Goal: Task Accomplishment & Management: Complete application form

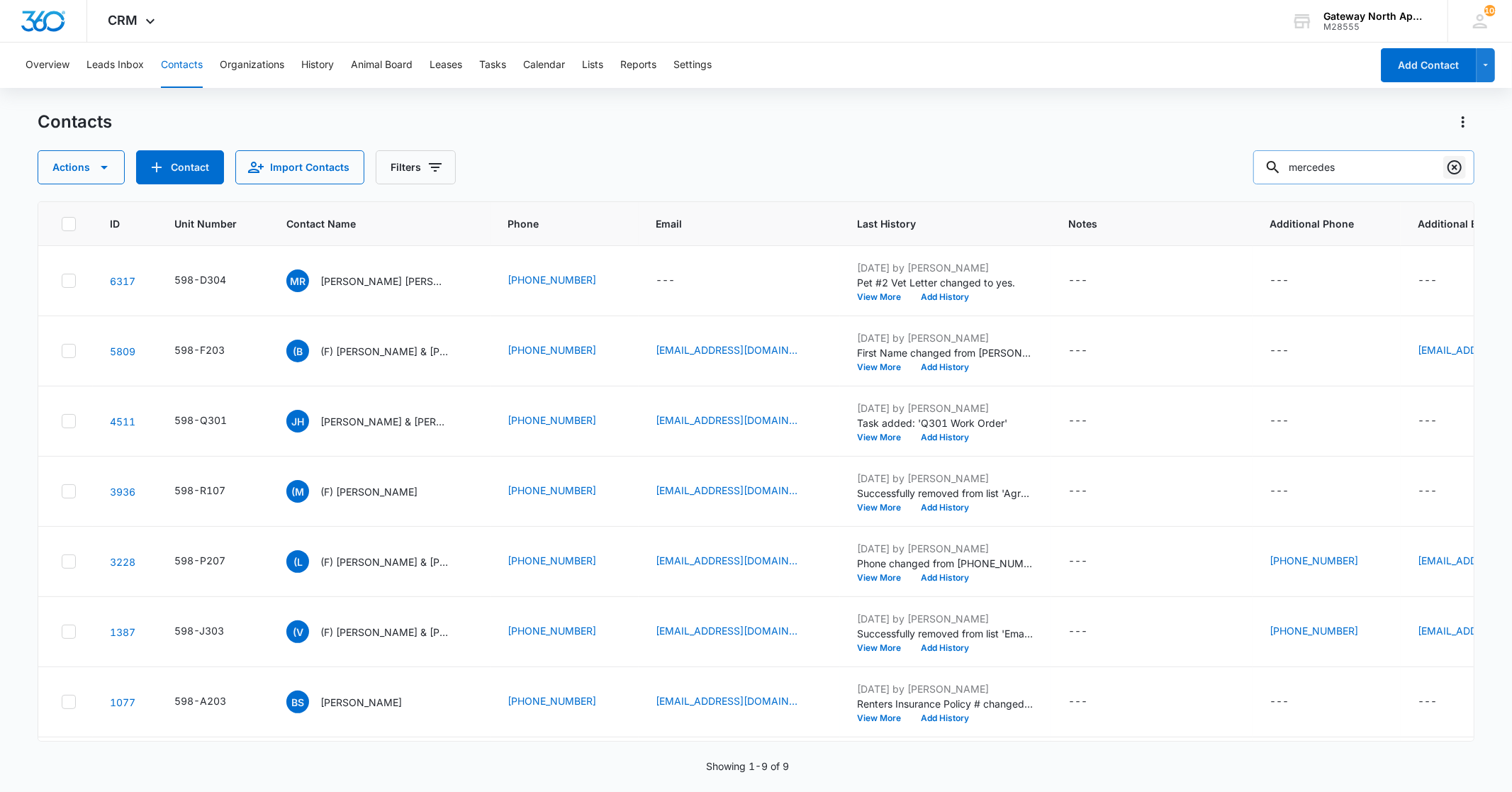
click at [1454, 169] on icon "Clear" at bounding box center [1455, 167] width 14 height 14
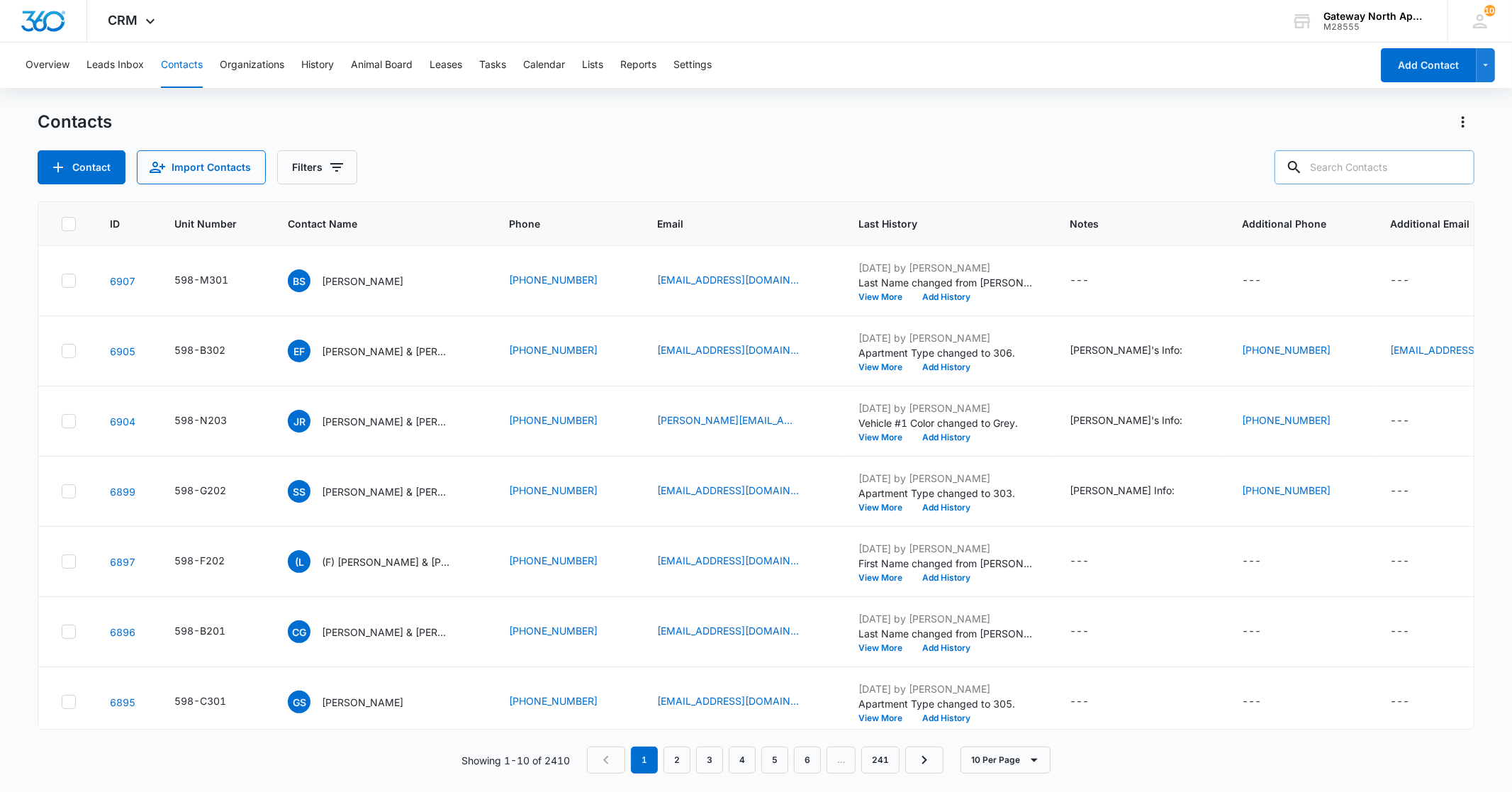
click at [1328, 167] on input "text" at bounding box center [1374, 167] width 200 height 34
click at [1326, 165] on input "text" at bounding box center [1374, 167] width 200 height 34
type input "f300"
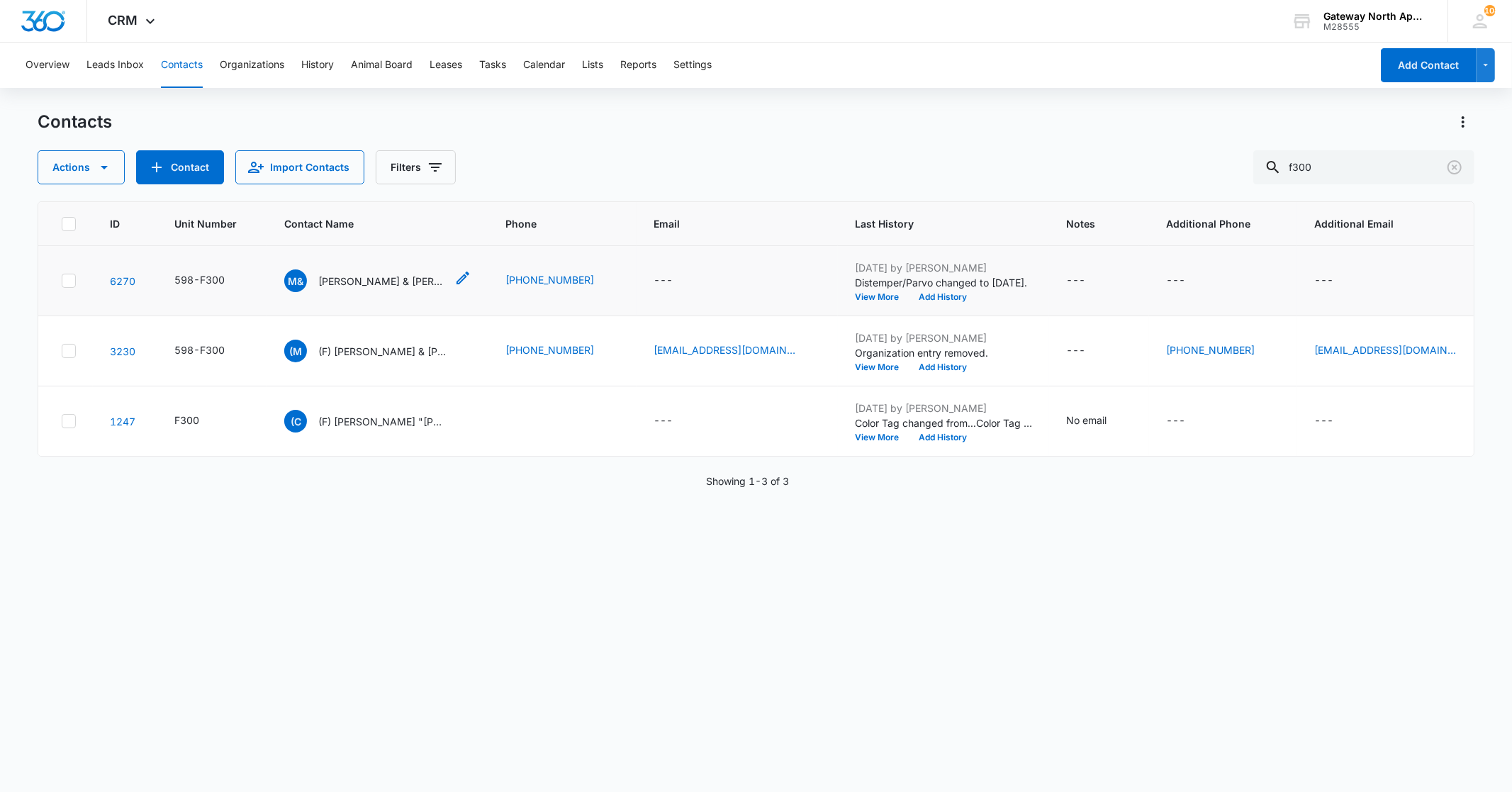
click at [392, 273] on div "M& [PERSON_NAME] & [PERSON_NAME]" at bounding box center [365, 280] width 162 height 22
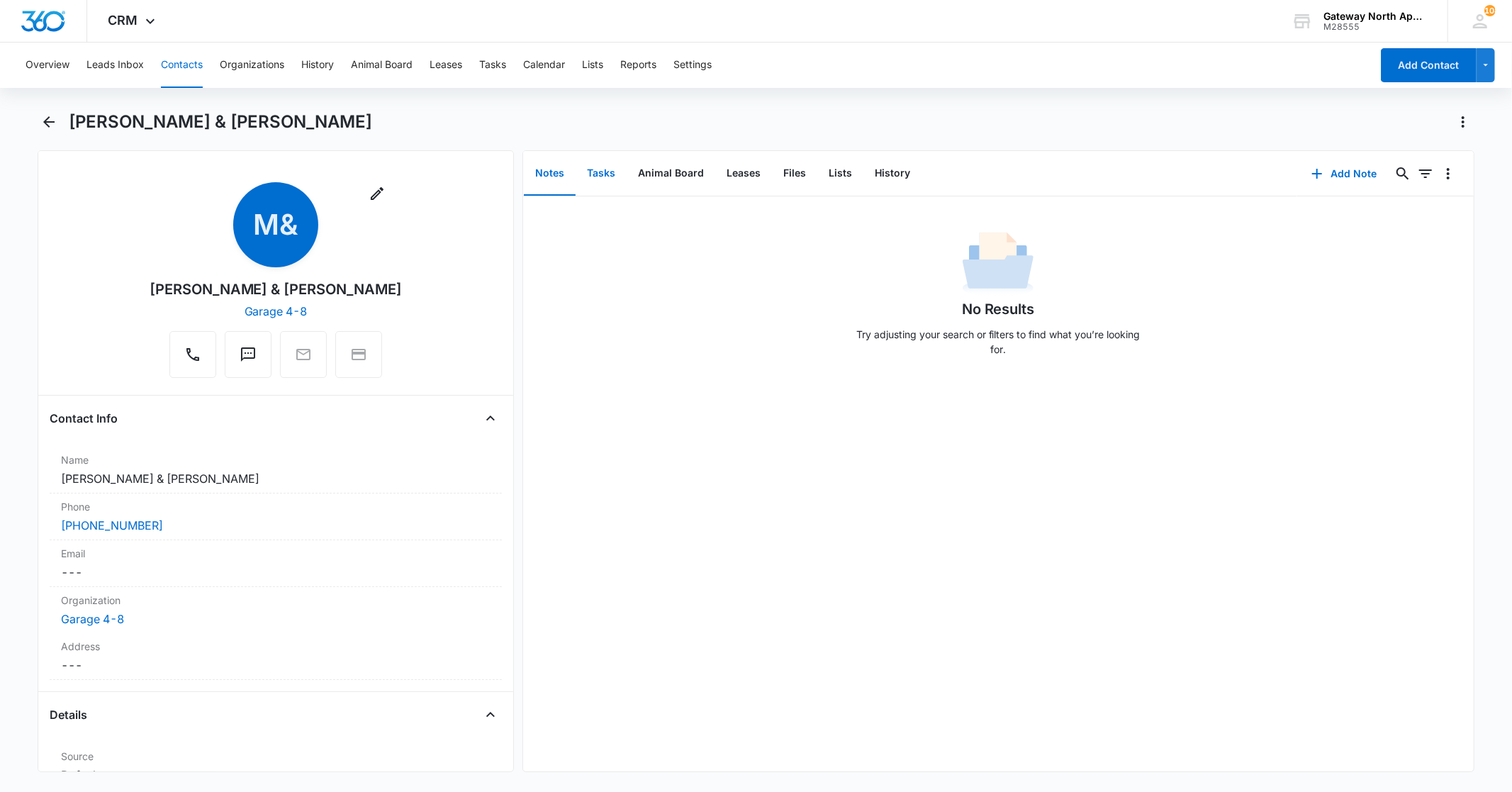
drag, startPoint x: 610, startPoint y: 175, endPoint x: 983, endPoint y: 171, distance: 373.0
click at [611, 175] on button "Tasks" at bounding box center [601, 173] width 51 height 44
click at [1345, 174] on button "Add Task" at bounding box center [1345, 173] width 94 height 34
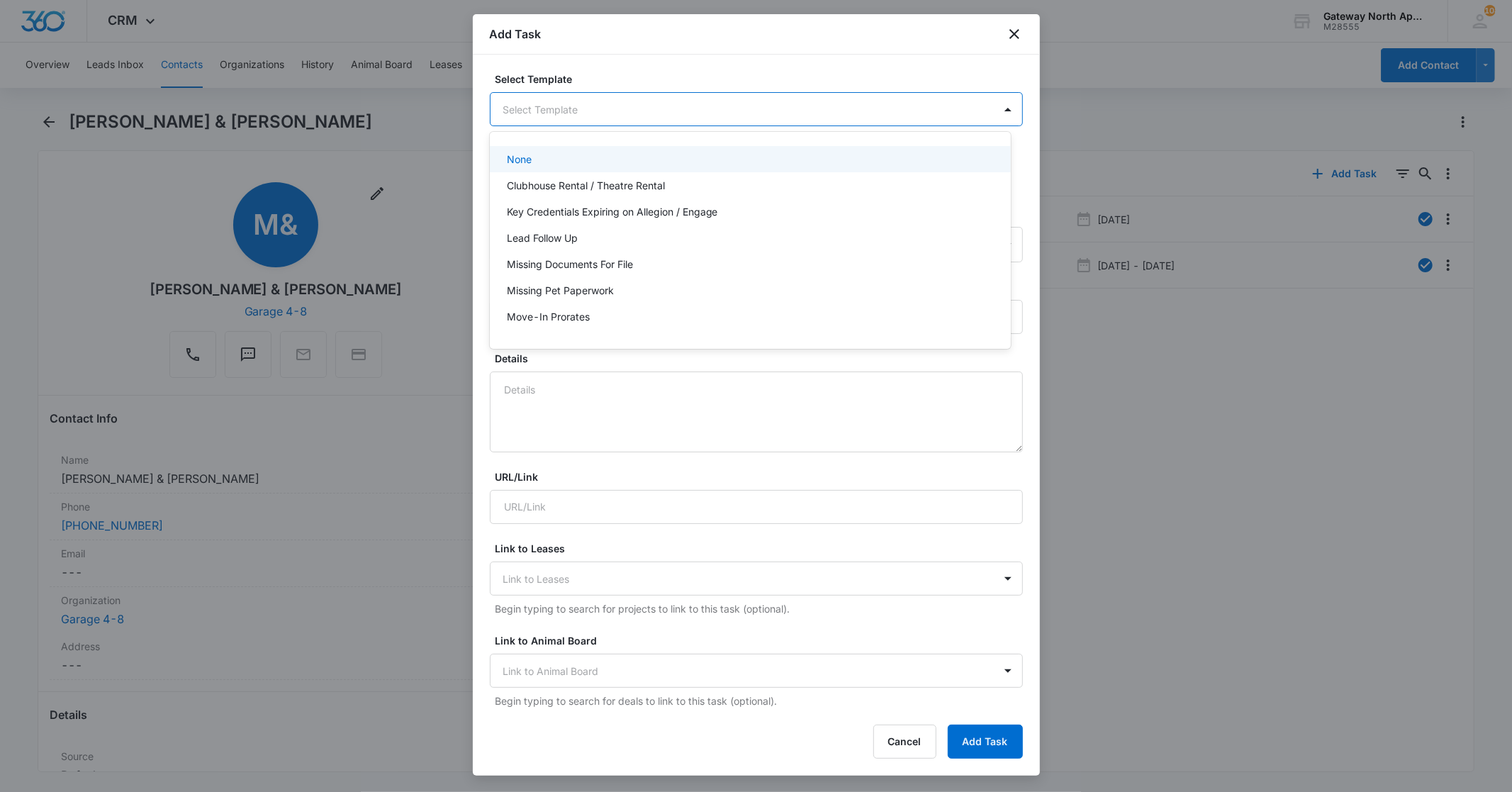
click at [695, 115] on body "CRM Apps Reputation Websites Forms CRM Email Social Content Ads Intelligence Fi…" at bounding box center [756, 396] width 1512 height 792
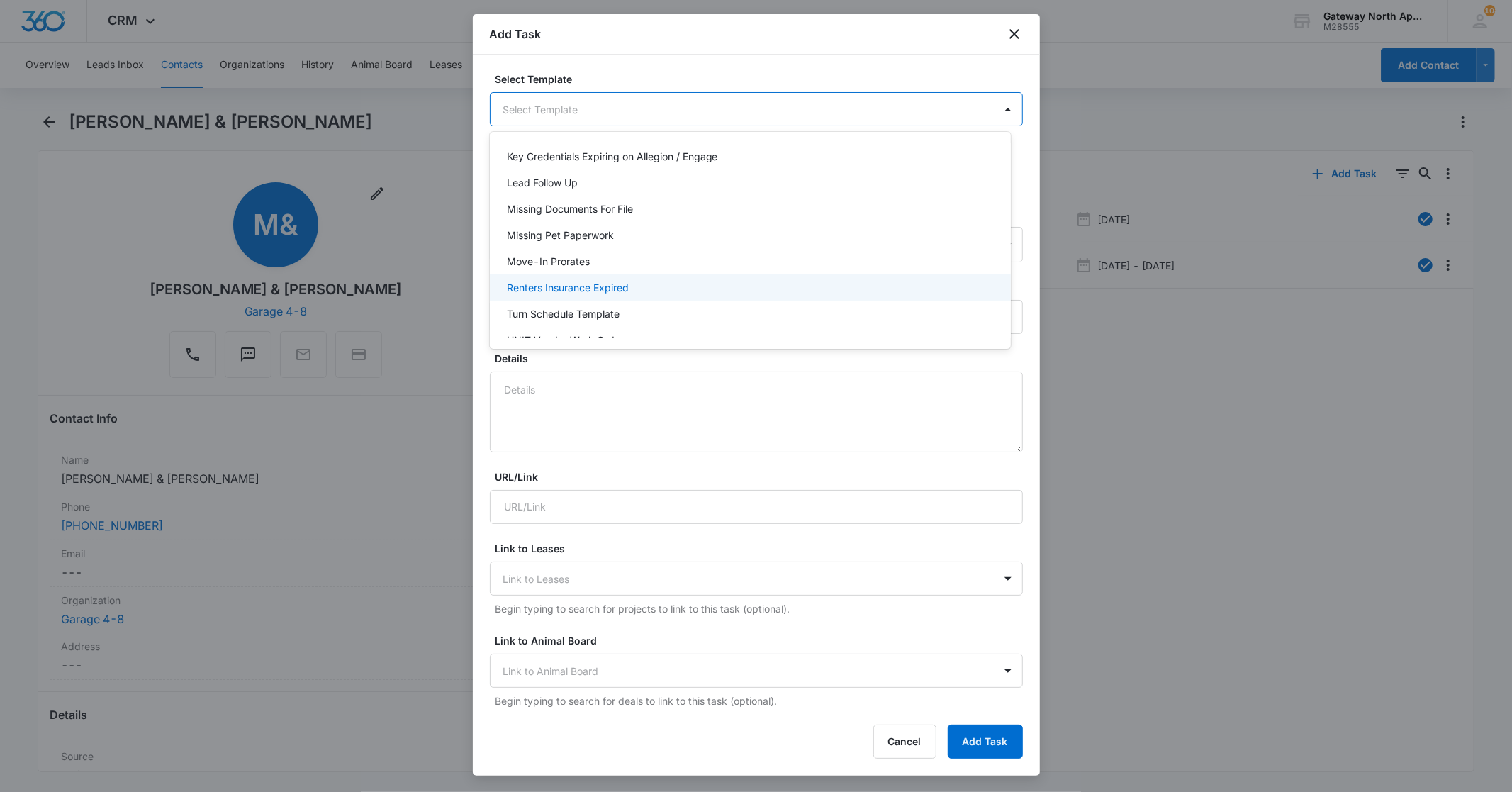
scroll to position [125, 0]
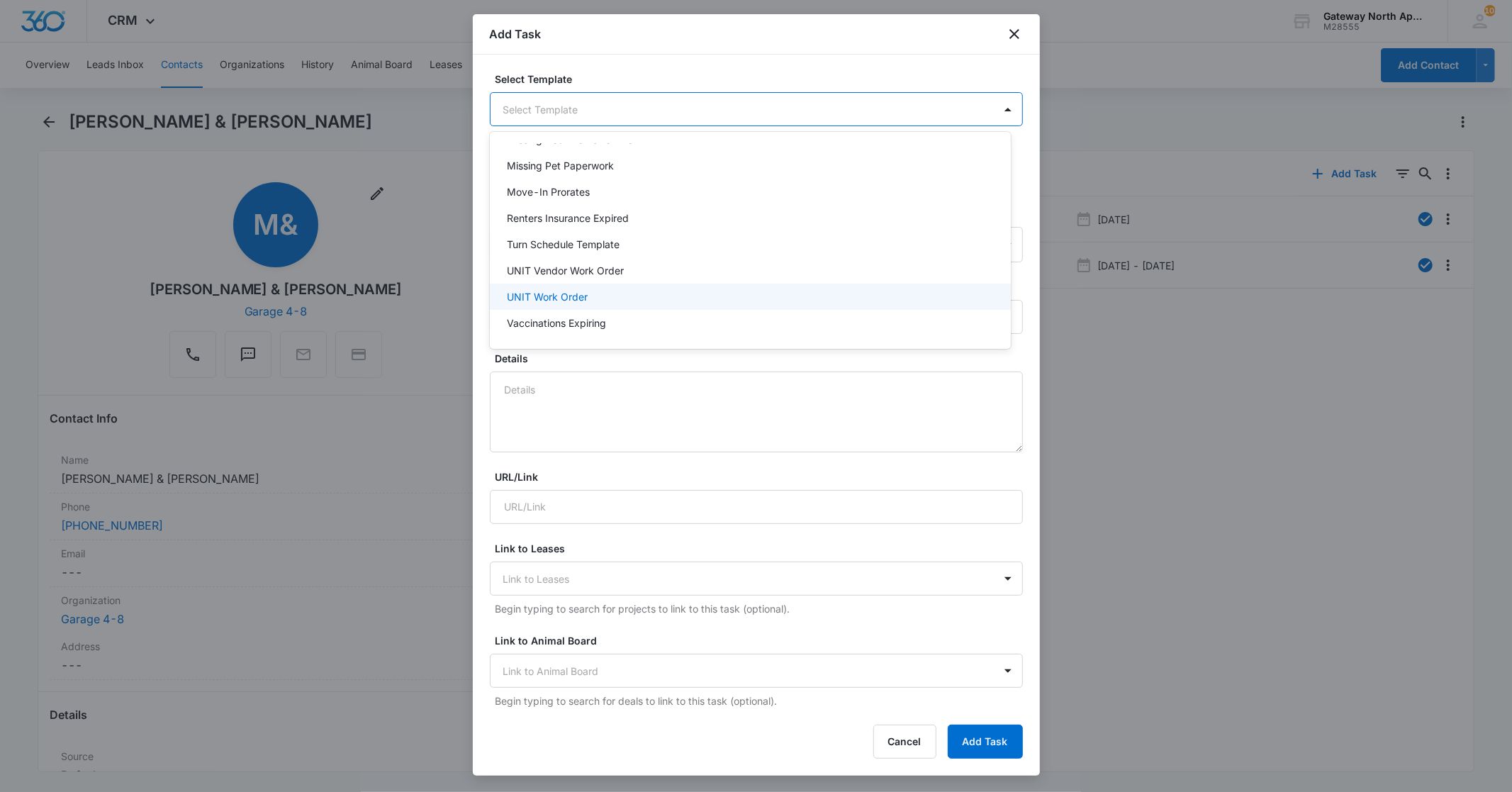
click at [563, 287] on div "UNIT Work Order" at bounding box center [750, 296] width 521 height 26
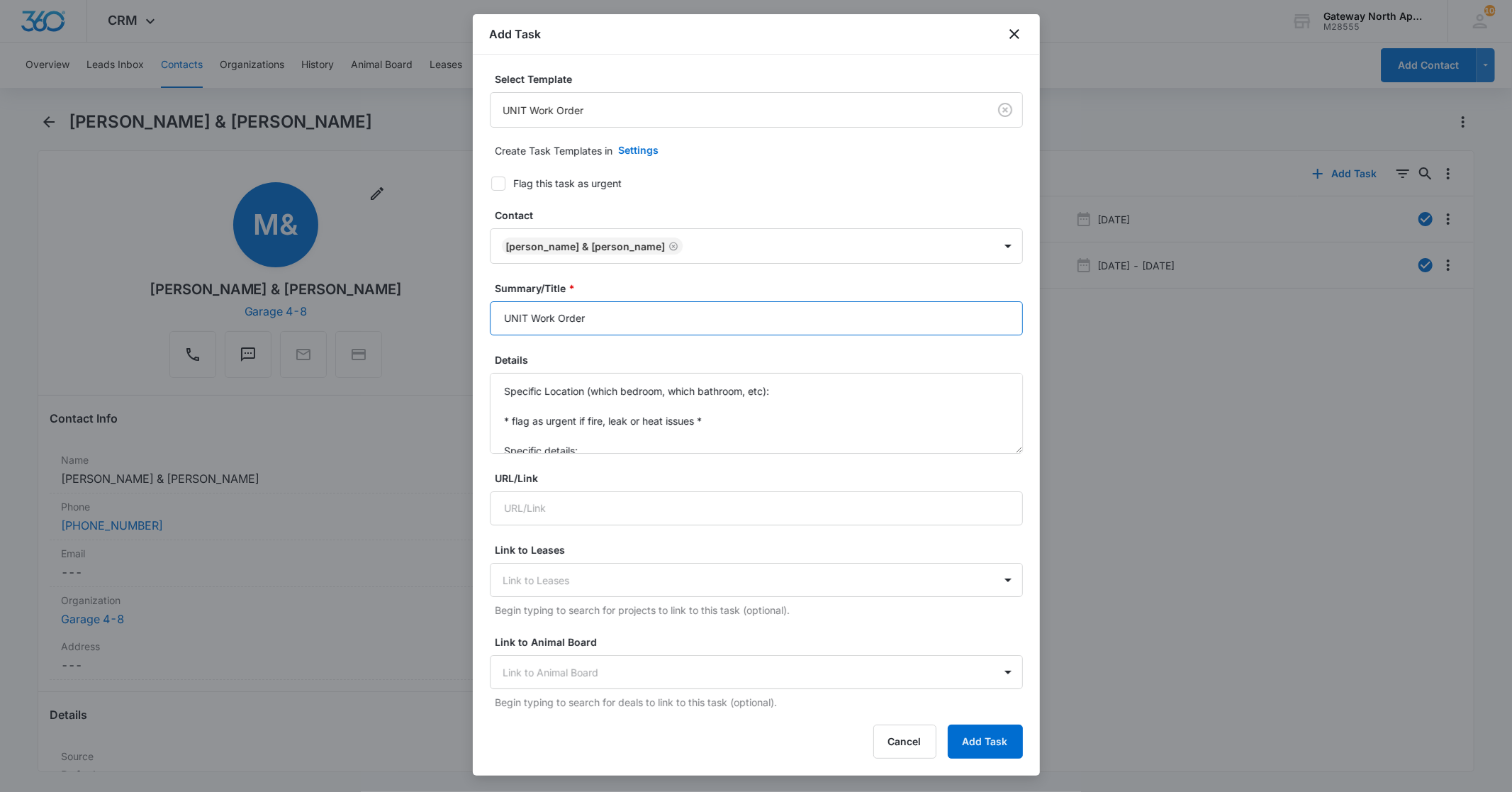
drag, startPoint x: 526, startPoint y: 309, endPoint x: 442, endPoint y: 313, distance: 84.1
click at [449, 314] on body "CRM Apps Reputation Websites Forms CRM Email Social Content Ads Intelligence Fi…" at bounding box center [756, 396] width 1512 height 792
type input "F300 Work Order"
drag, startPoint x: 584, startPoint y: 446, endPoint x: 486, endPoint y: 370, distance: 124.0
click at [490, 373] on div "Details Specific Location (which bedroom, which bathroom, etc): * flag as urgen…" at bounding box center [756, 402] width 533 height 102
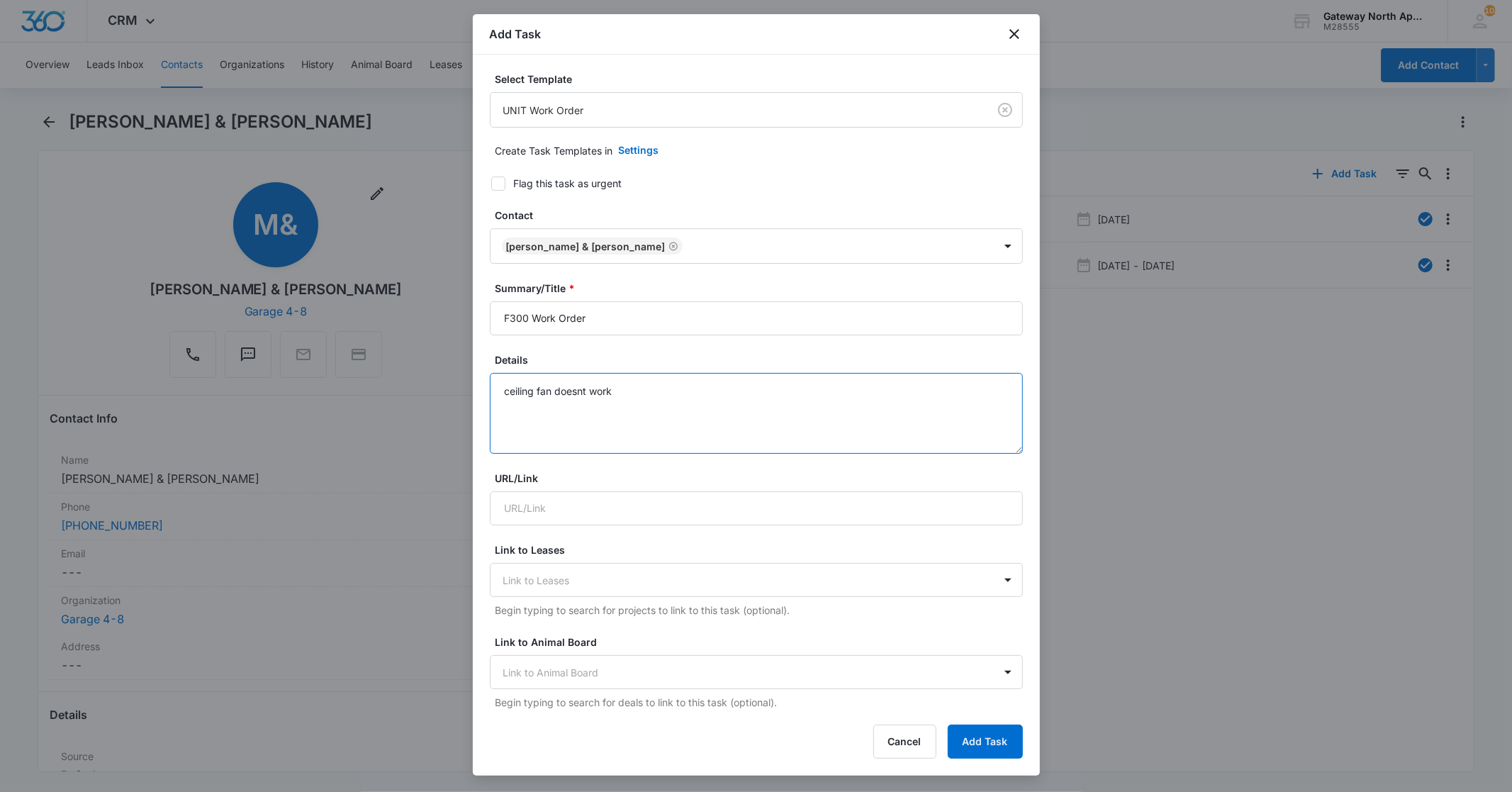
click at [502, 390] on textarea "ceiling fan doesnt work" at bounding box center [756, 413] width 533 height 81
click at [638, 392] on textarea "-ceiling fan doesnt work" at bounding box center [756, 413] width 533 height 81
click at [515, 392] on textarea "-ceiling fan doesnt work -A/C not working -" at bounding box center [756, 413] width 533 height 81
click at [545, 415] on textarea "-Ceiling fan doesn't work -A/C not working -" at bounding box center [756, 413] width 533 height 81
type textarea "-Ceiling fan doesn't work -A/C not working -"
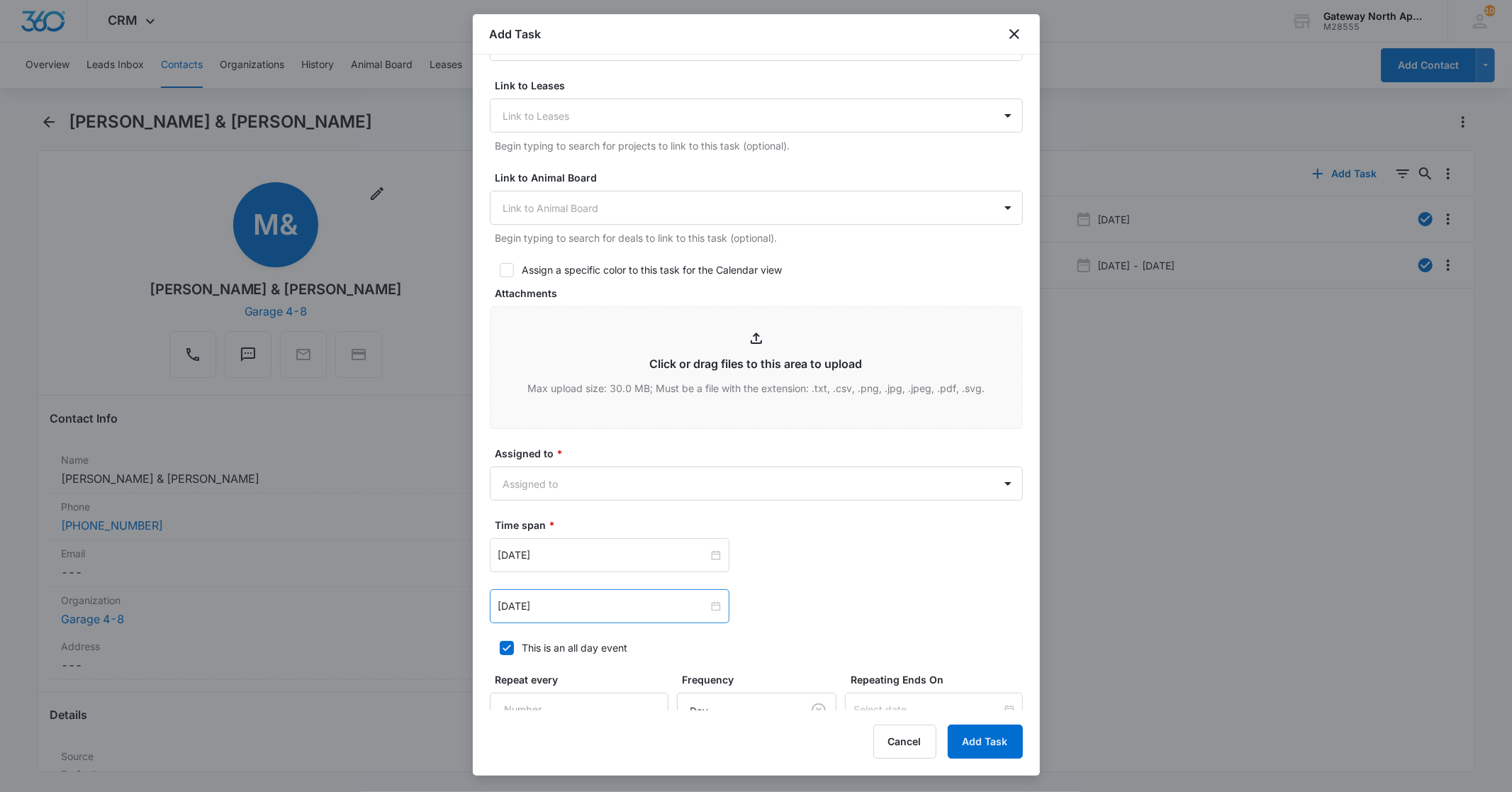
scroll to position [472, 0]
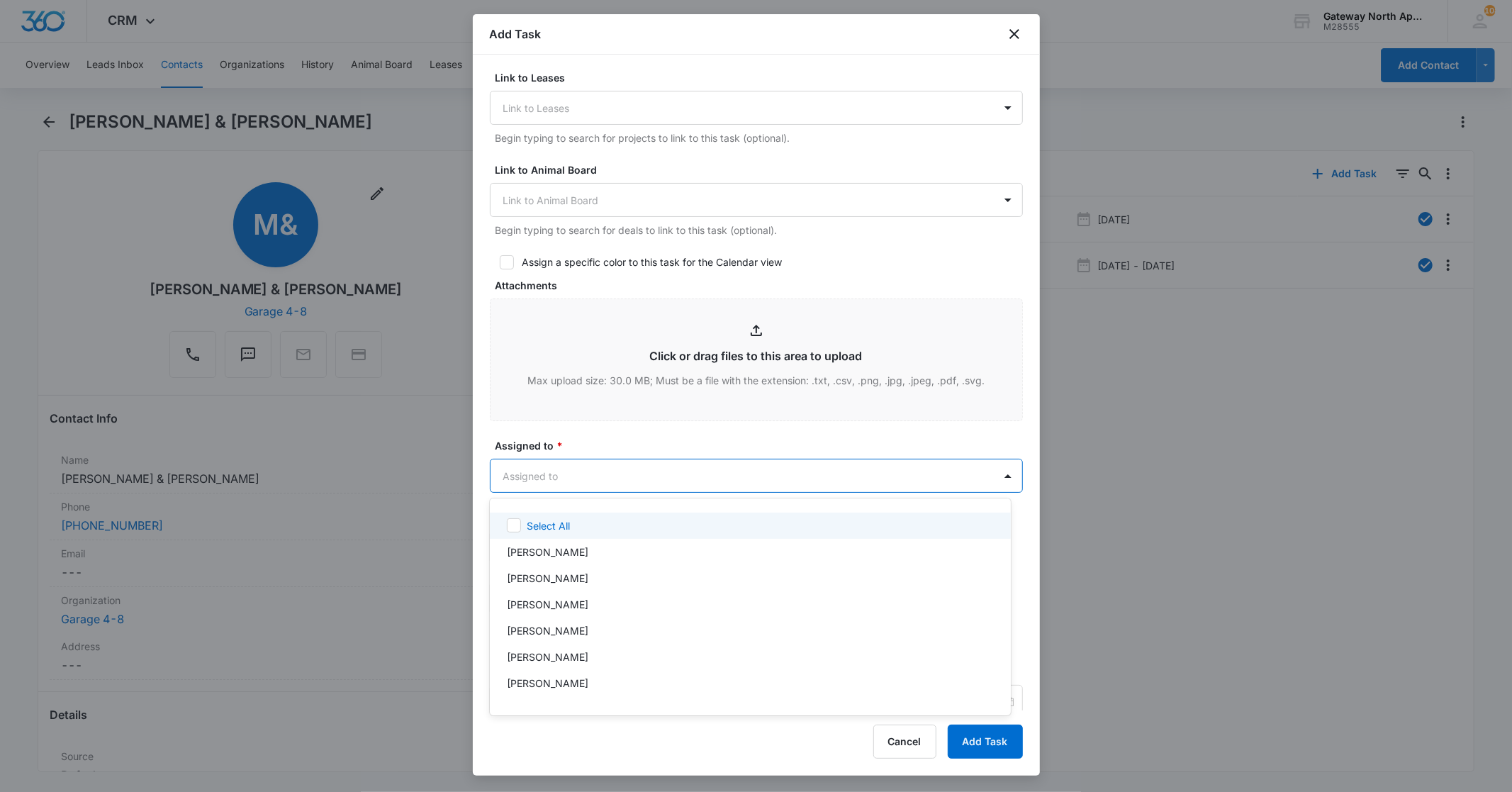
drag, startPoint x: 563, startPoint y: 475, endPoint x: 579, endPoint y: 523, distance: 50.6
click at [563, 477] on body "CRM Apps Reputation Websites Forms CRM Email Social Content Ads Intelligence Fi…" at bounding box center [756, 396] width 1512 height 792
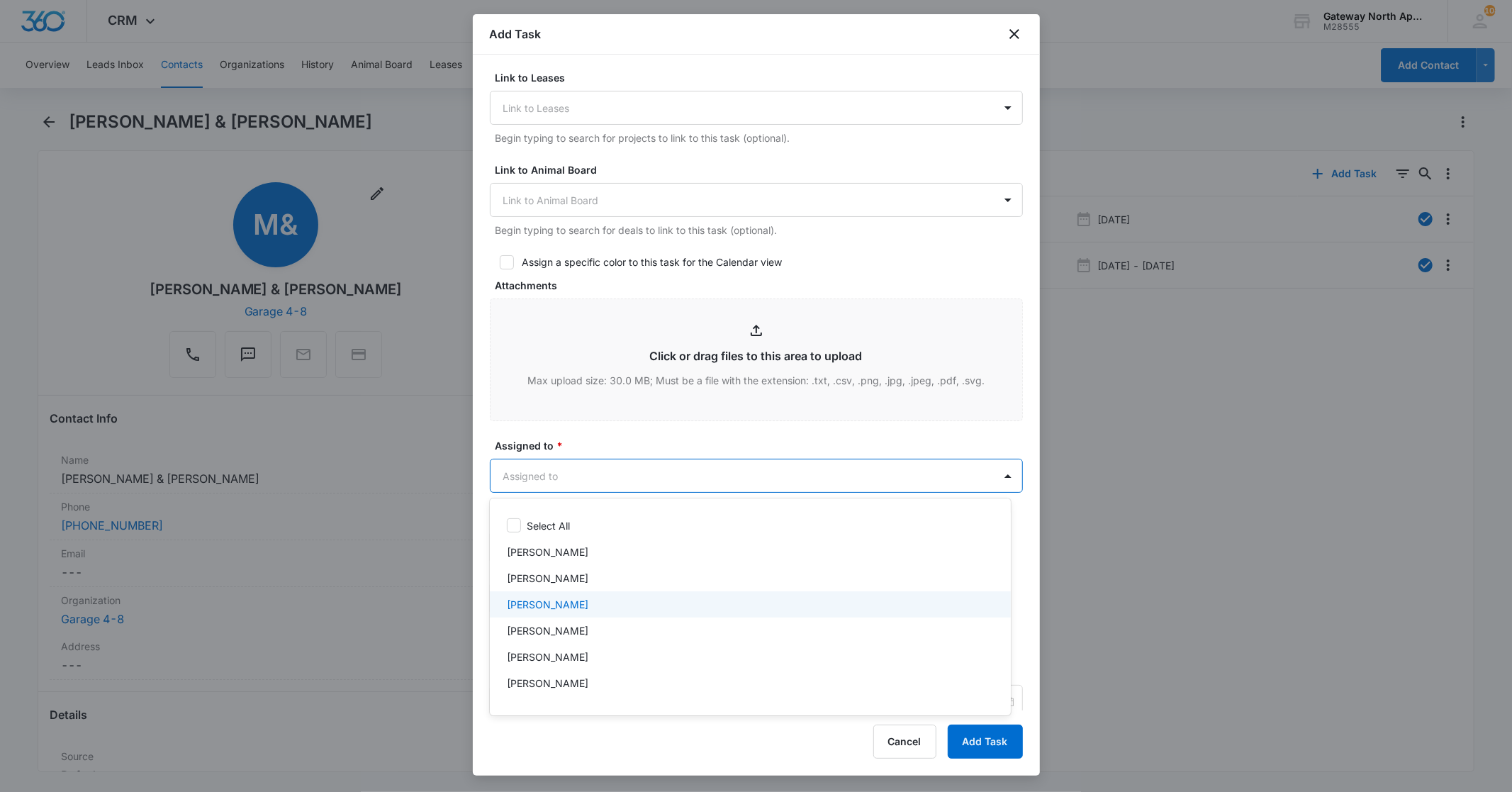
click at [576, 604] on div "[PERSON_NAME]" at bounding box center [749, 604] width 484 height 15
click at [628, 472] on div at bounding box center [756, 396] width 1512 height 792
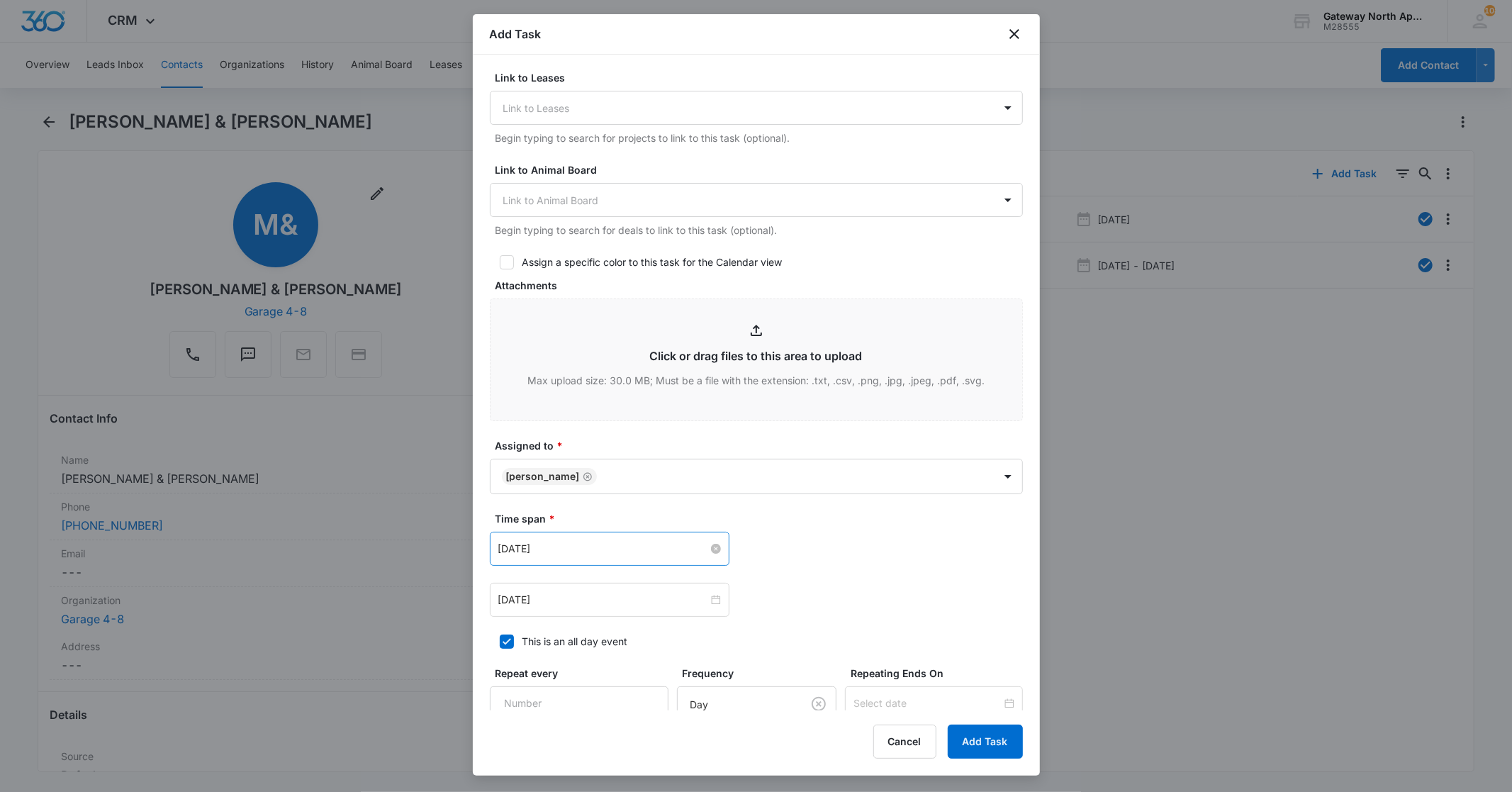
click at [597, 553] on input "[DATE]" at bounding box center [603, 549] width 210 height 16
click at [592, 514] on link "[DATE]" at bounding box center [589, 513] width 32 height 12
type input "[DATE]"
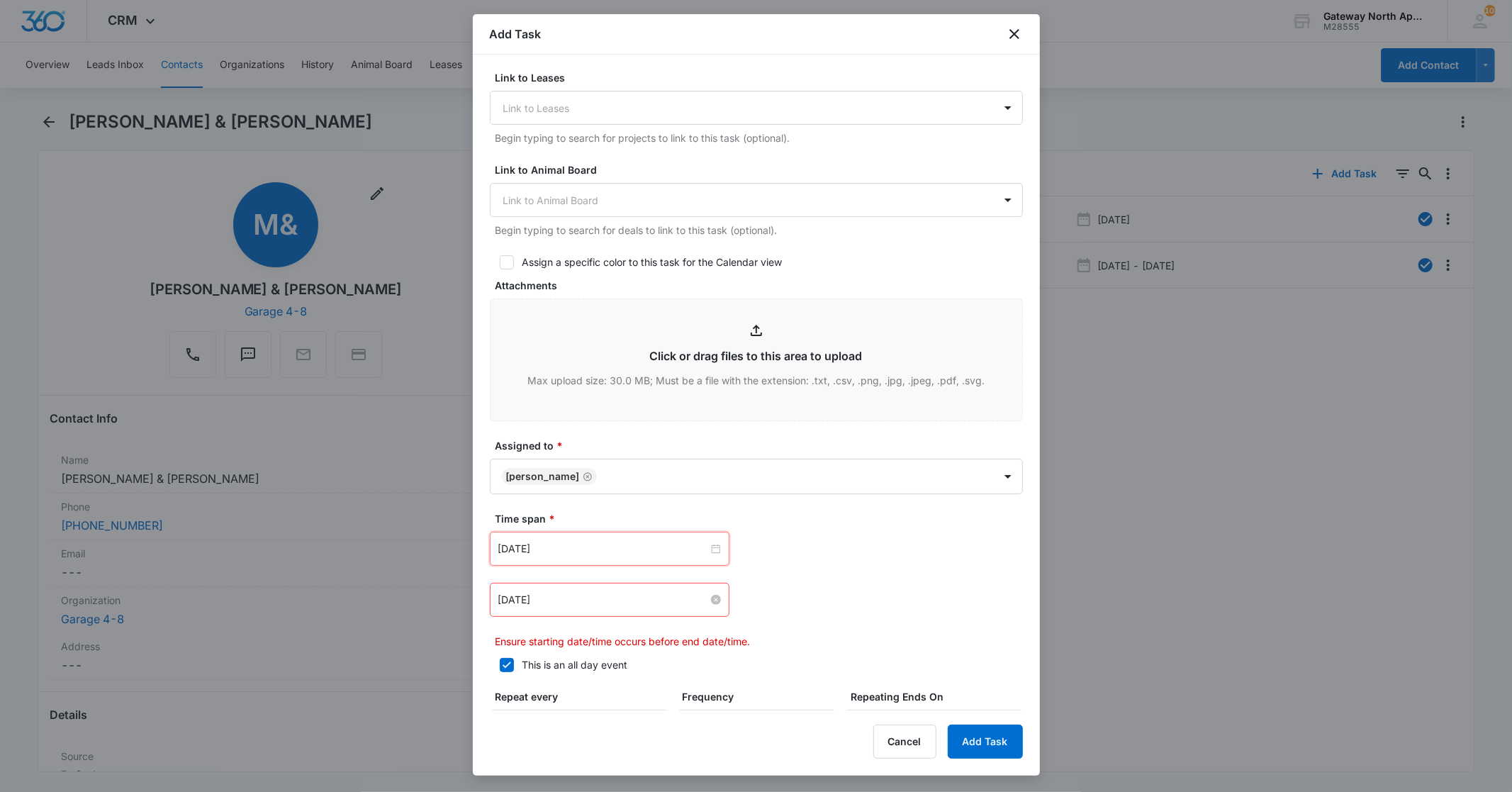
click at [599, 598] on input "[DATE]" at bounding box center [603, 600] width 210 height 16
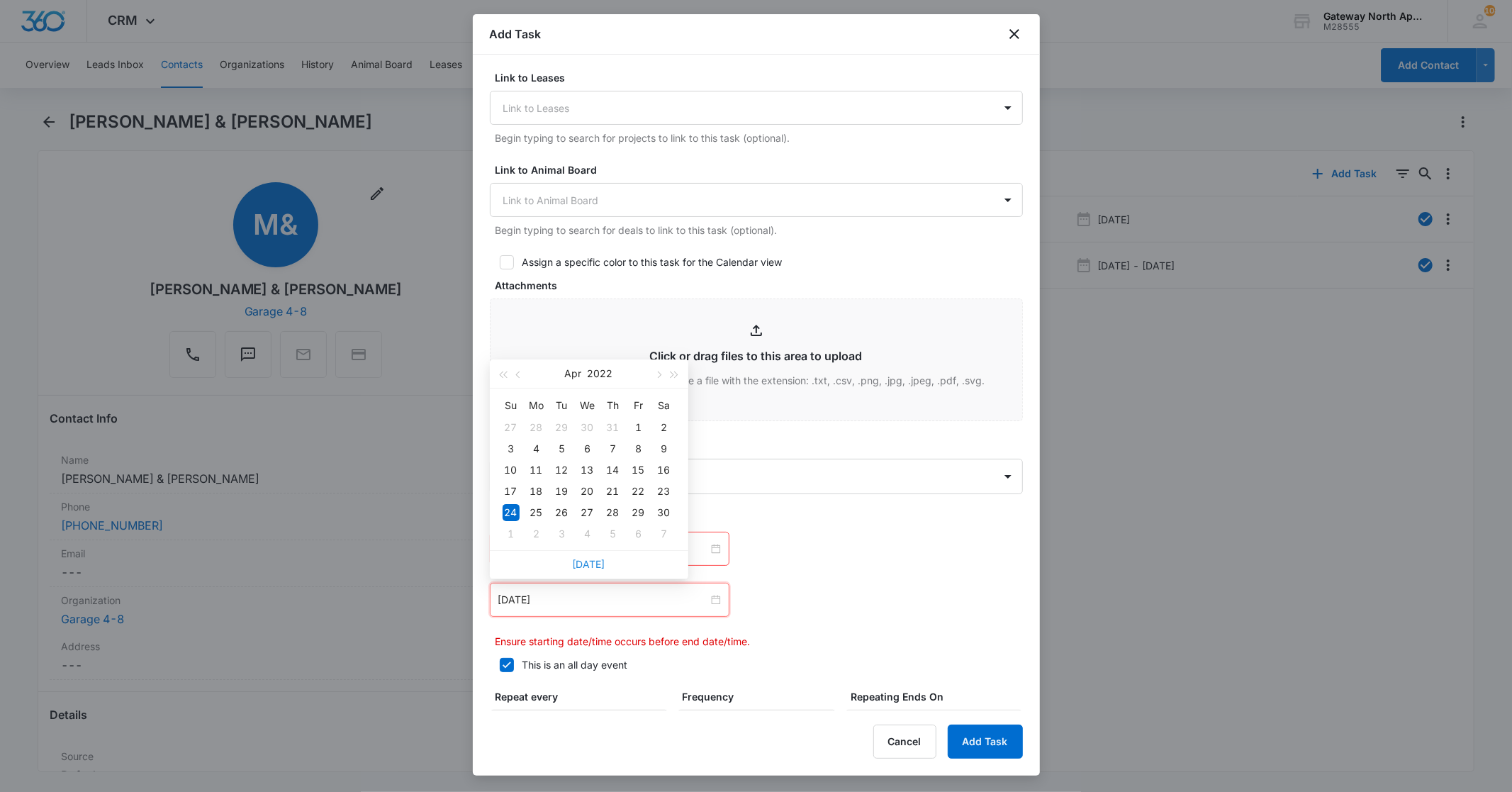
click at [600, 560] on link "[DATE]" at bounding box center [589, 563] width 32 height 12
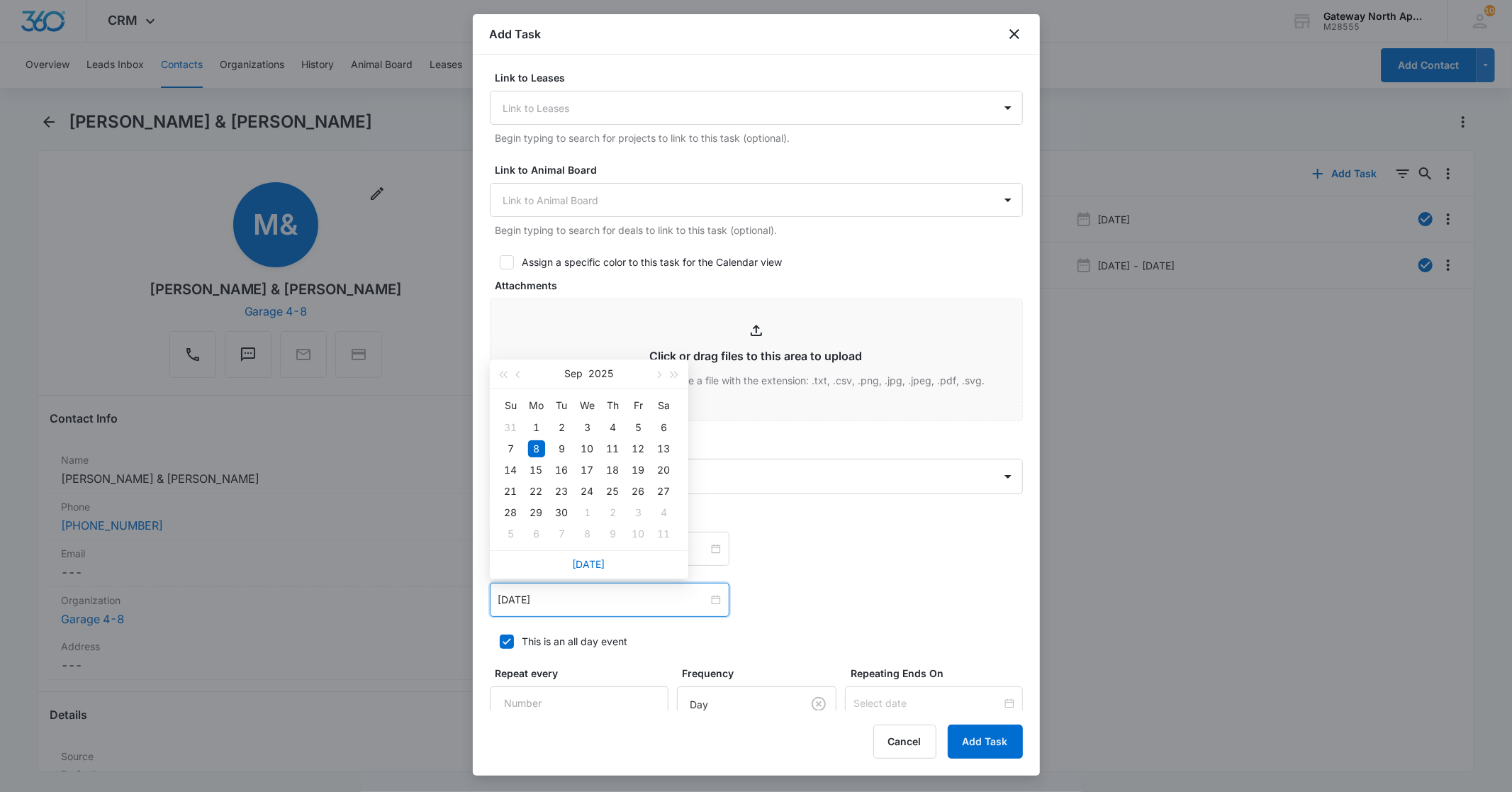
type input "[DATE]"
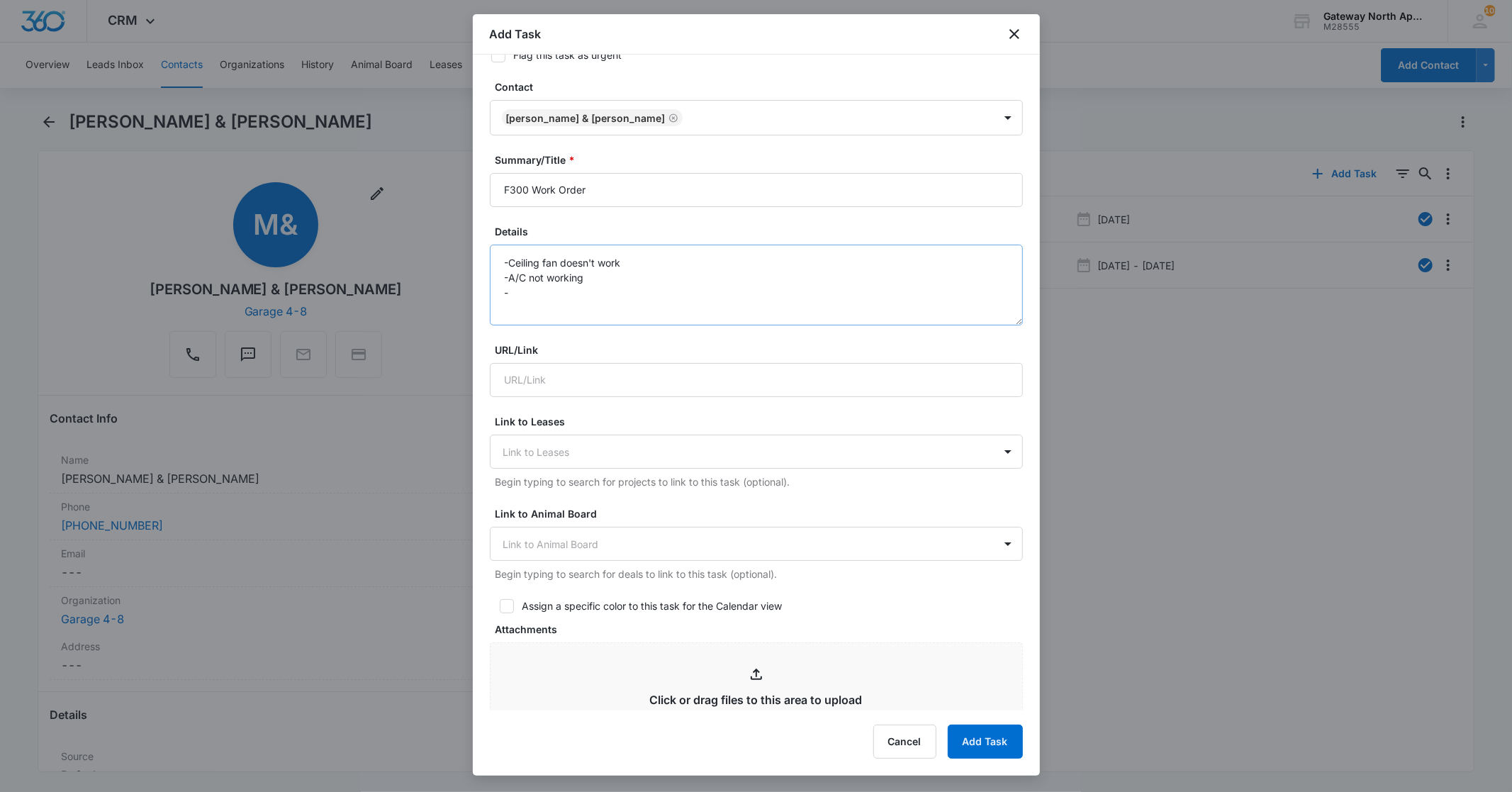
scroll to position [0, 0]
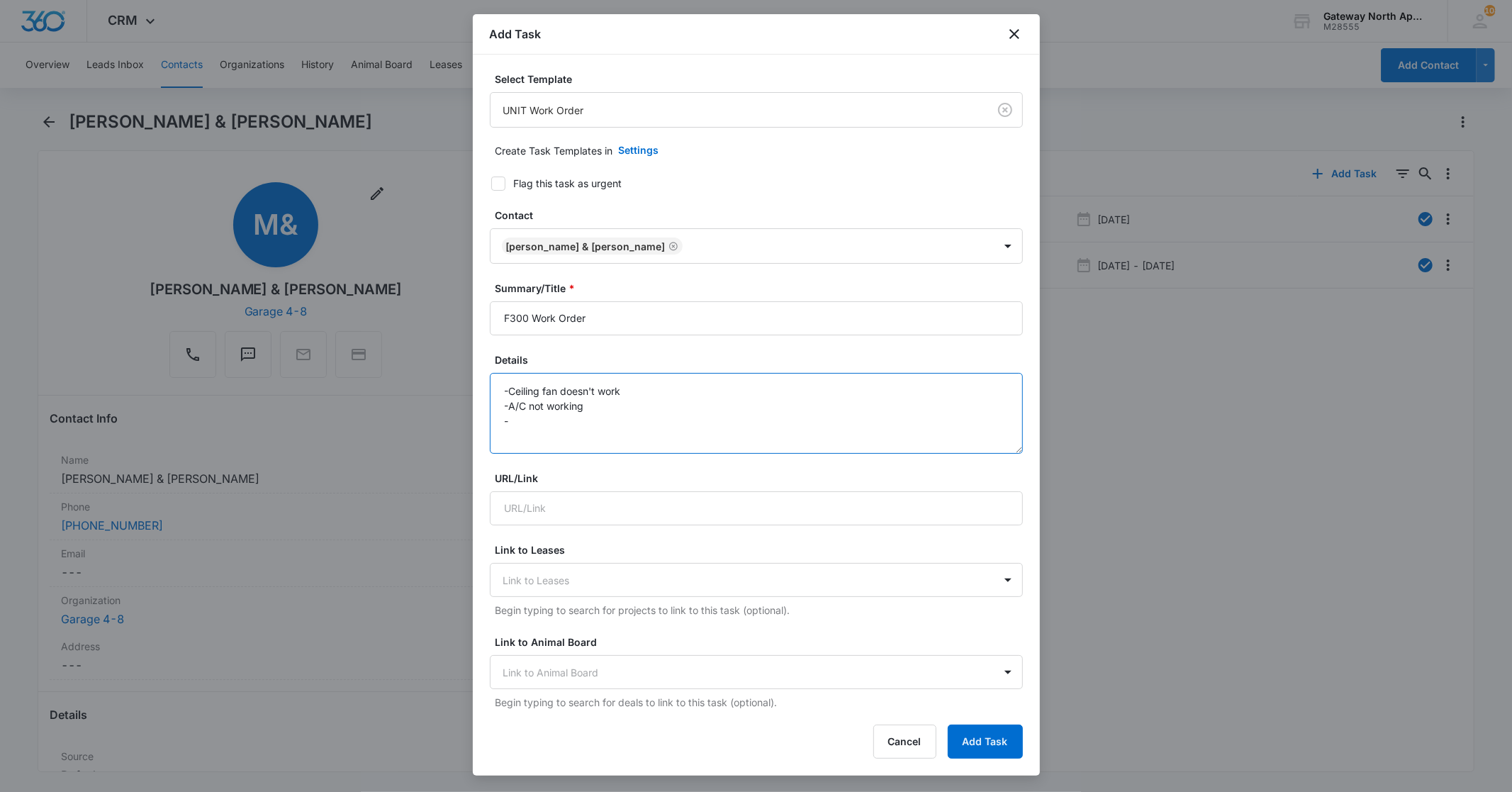
click at [632, 392] on textarea "-Ceiling fan doesn't work -A/C not working -" at bounding box center [756, 413] width 533 height 81
click at [594, 408] on textarea "-Ceiling fan doesn't work, tried all the switches and the cord not working -A/C…" at bounding box center [756, 413] width 533 height 81
drag, startPoint x: 810, startPoint y: 408, endPoint x: 827, endPoint y: 410, distance: 17.1
click at [527, 433] on textarea "-Ceiling fan doesn't work, tried all the switches and the cord not working -A/C…" at bounding box center [756, 413] width 533 height 81
click at [861, 388] on textarea "-Ceiling fan doesn't work, tried all the switches and the cord not working -A/C…" at bounding box center [756, 413] width 533 height 81
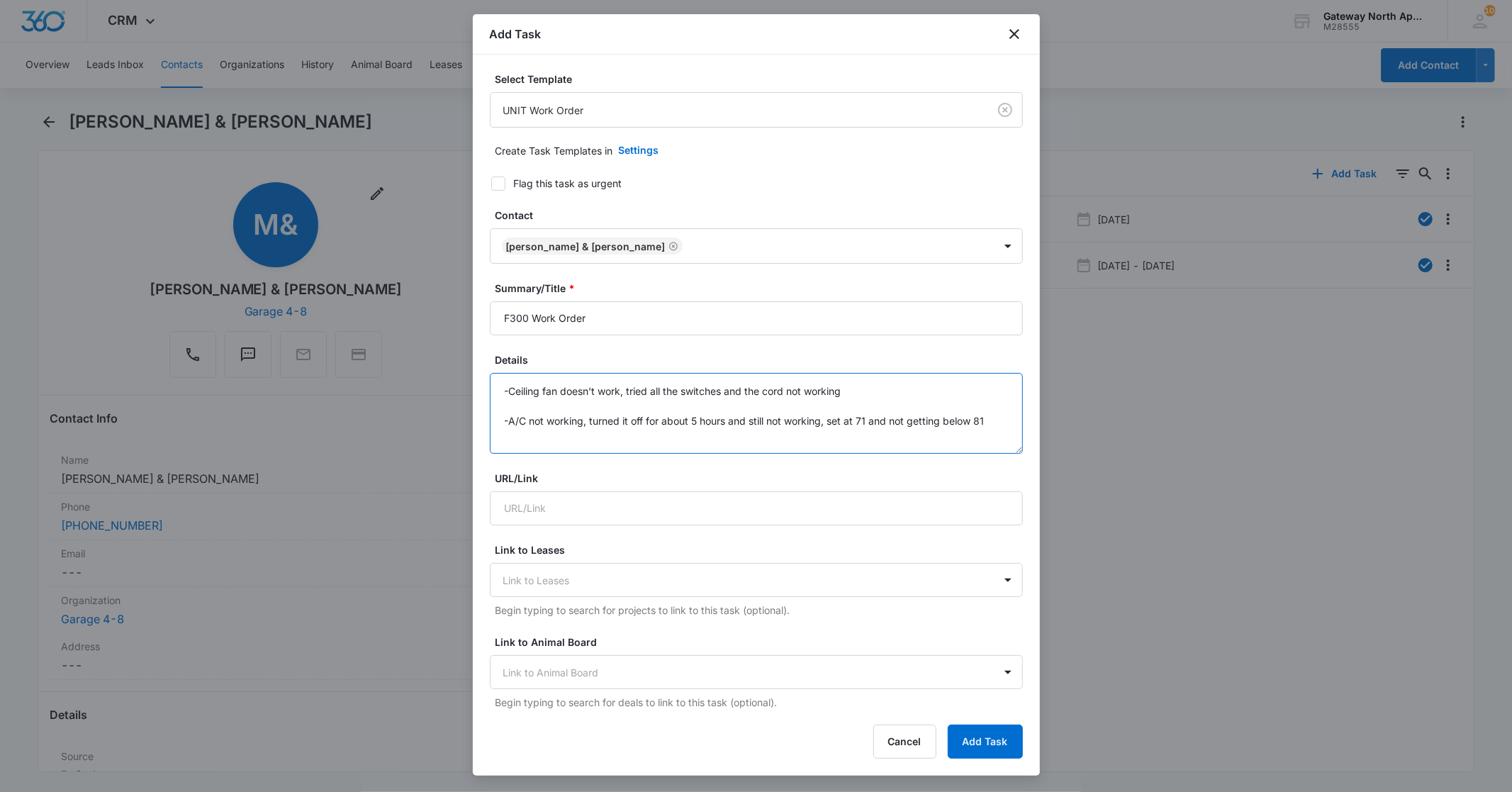
click at [521, 435] on textarea "-Ceiling fan doesn't work, tried all the switches and the cord not working -A/C…" at bounding box center [756, 413] width 533 height 81
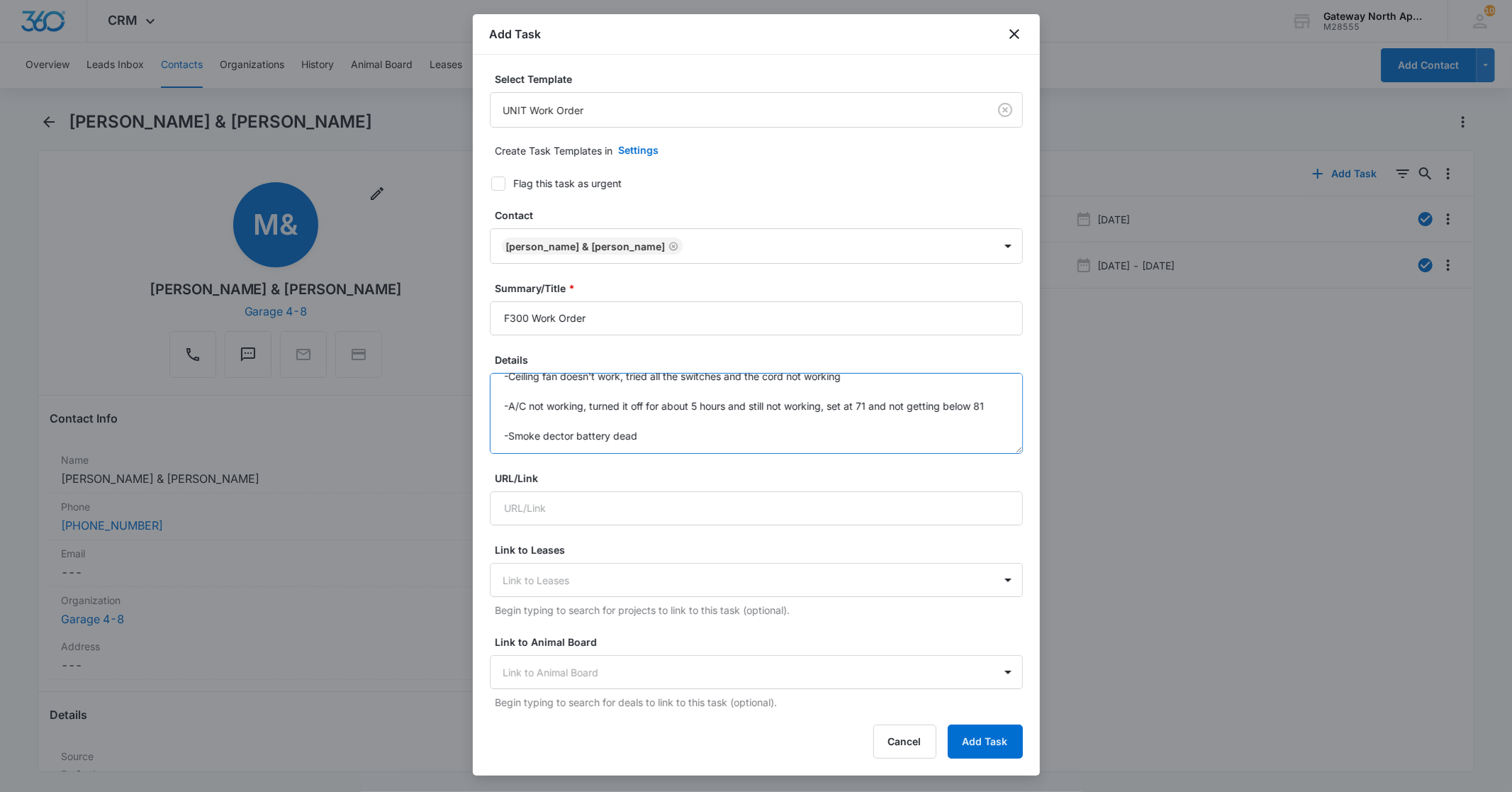
drag, startPoint x: 555, startPoint y: 449, endPoint x: 604, endPoint y: 431, distance: 52.2
click at [604, 431] on textarea "-Ceiling fan doesn't work, tried all the switches and the cord not working -A/C…" at bounding box center [756, 413] width 533 height 81
drag, startPoint x: 565, startPoint y: 447, endPoint x: 547, endPoint y: 418, distance: 34.1
click at [547, 418] on textarea "-Ceiling fan doesn't work, tried all the switches and the cord not working -A/C…" at bounding box center [756, 413] width 533 height 81
click at [599, 437] on textarea "-Ceiling fan doesn't work, tried all the switches and the cord not working -A/C…" at bounding box center [756, 413] width 533 height 81
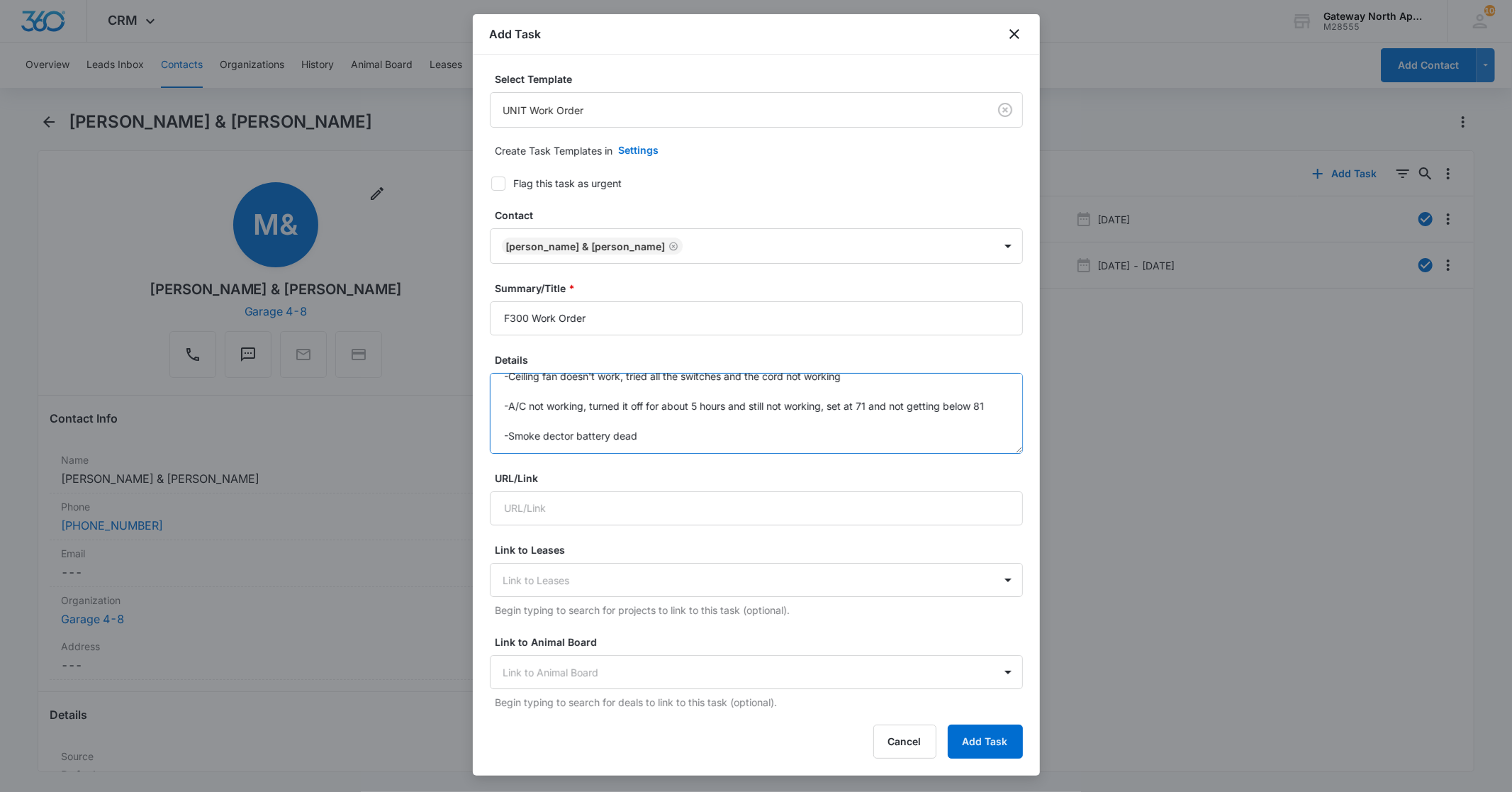
scroll to position [74, 0]
drag, startPoint x: 571, startPoint y: 448, endPoint x: 554, endPoint y: 448, distance: 17.0
click at [554, 448] on textarea "-Ceiling fan doesn't work, tried all the switches and the cord not working -A/C…" at bounding box center [756, 413] width 533 height 81
click at [568, 401] on textarea "-Ceiling fan doesn't work, tried all the switches and the cord not working -A/C…" at bounding box center [756, 413] width 533 height 81
drag, startPoint x: 571, startPoint y: 395, endPoint x: 553, endPoint y: 394, distance: 18.0
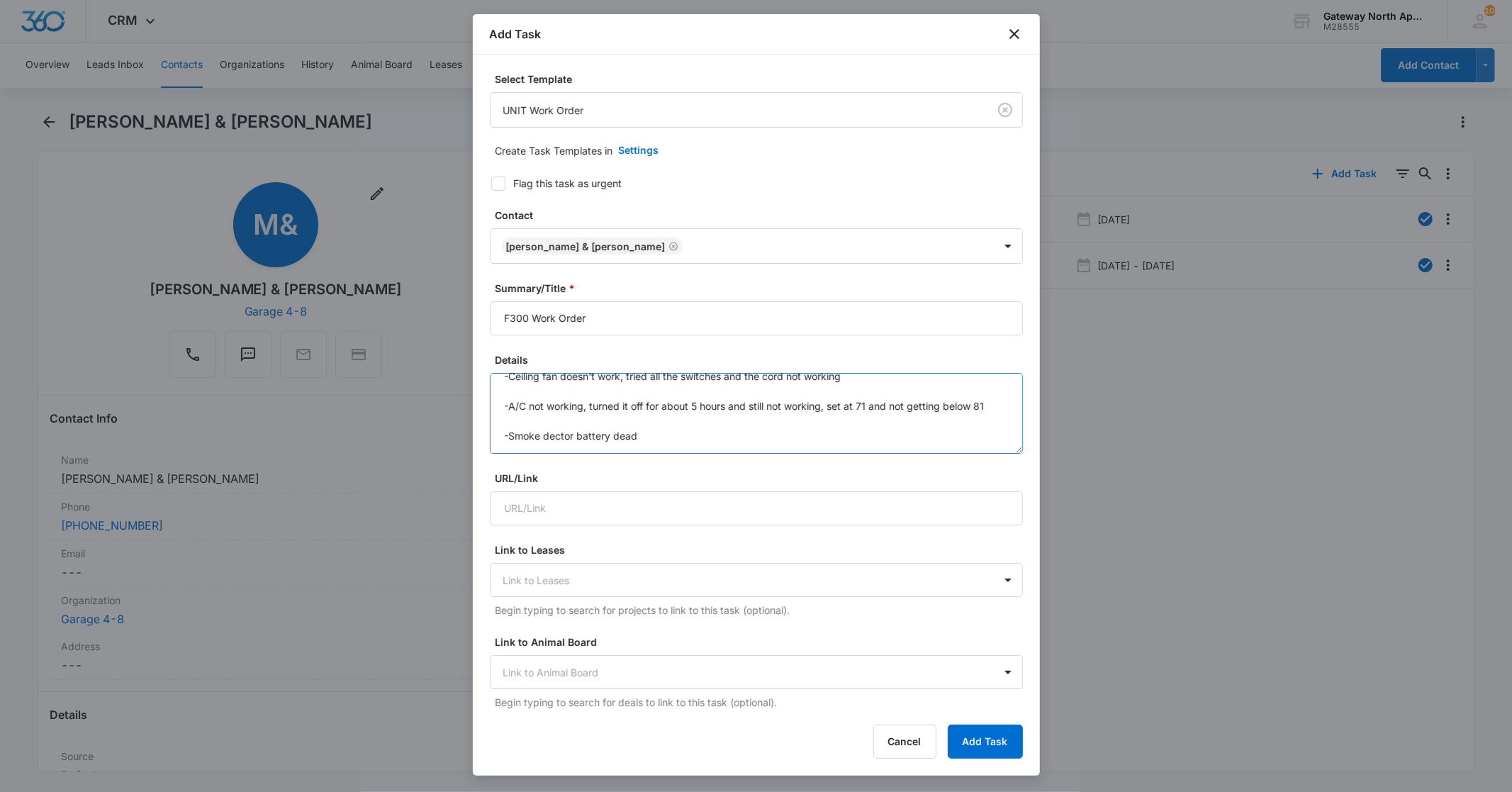
click at [553, 394] on textarea "-Ceiling fan doesn't work, tried all the switches and the cord not working -A/C…" at bounding box center [756, 413] width 533 height 81
click at [576, 392] on textarea "-Ceiling fan doesn't work, tried all the switches and the cord not working -A/C…" at bounding box center [756, 413] width 533 height 81
click at [669, 399] on textarea "-Ceiling fan doesn't work, tried all the switches and the cord not working -A/C…" at bounding box center [756, 413] width 533 height 81
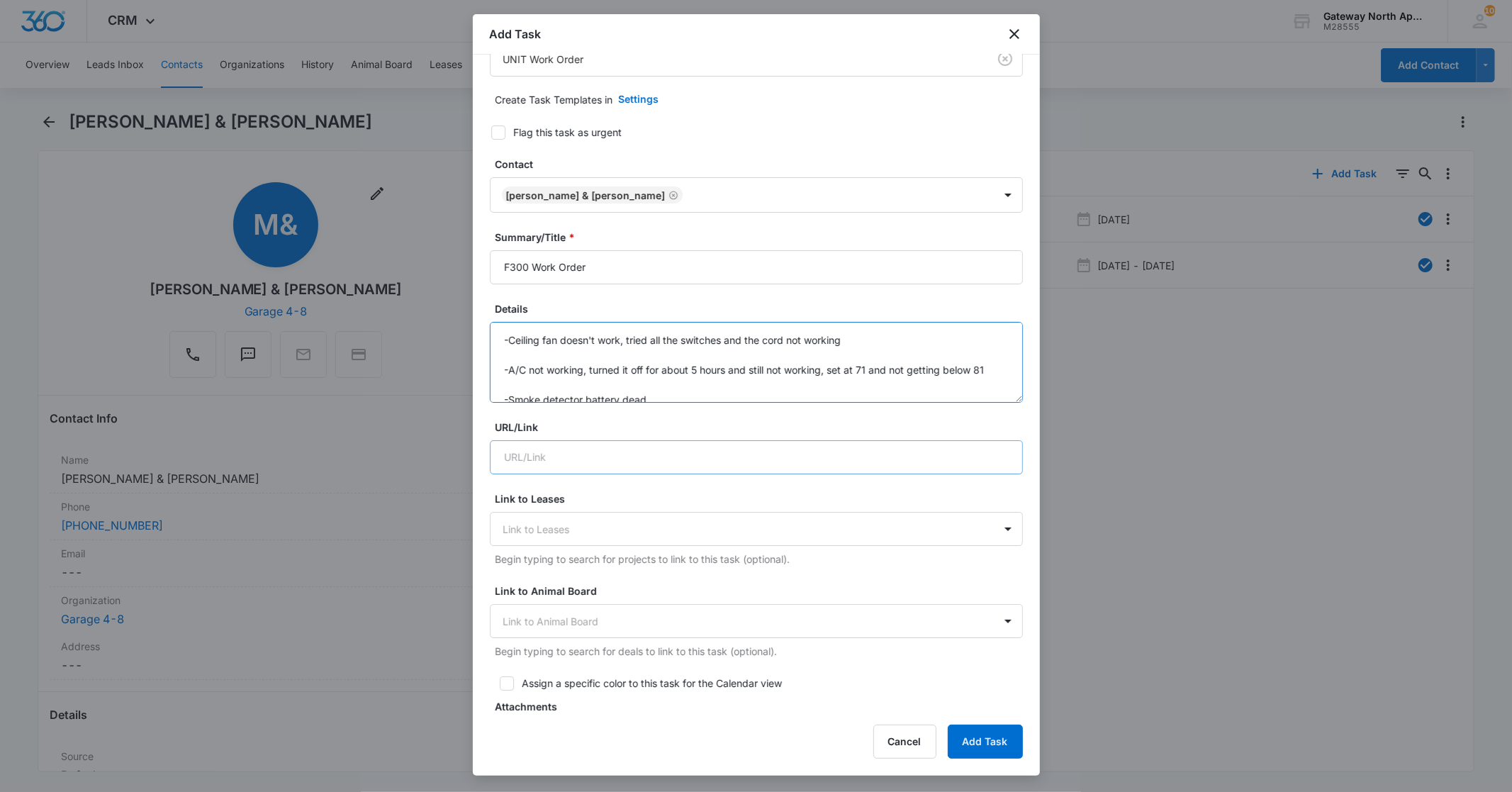
scroll to position [79, 0]
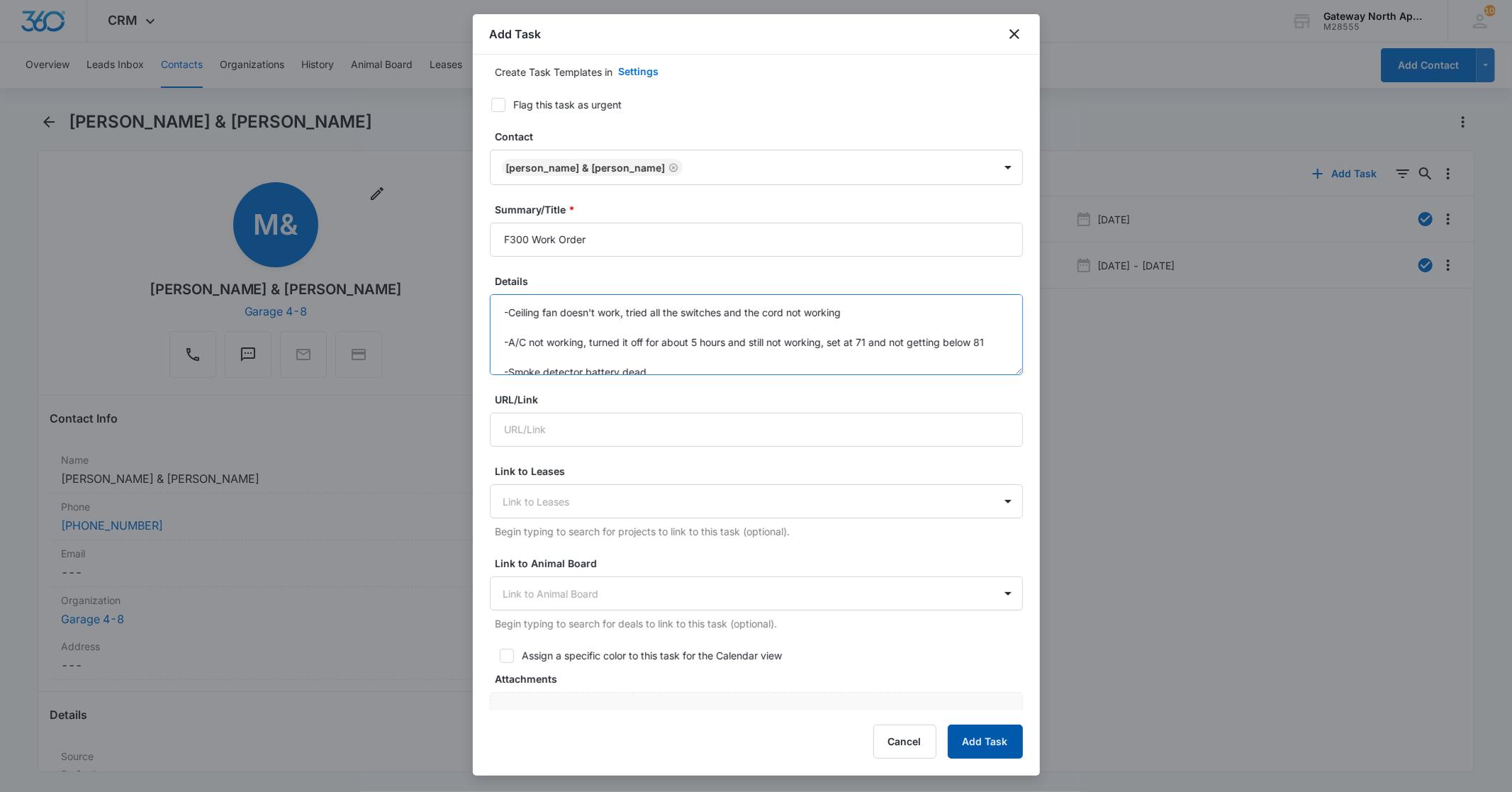
type textarea "-Ceiling fan doesn't work, tried all the switches and the cord not working -A/C…"
click at [962, 741] on button "Add Task" at bounding box center [985, 741] width 75 height 34
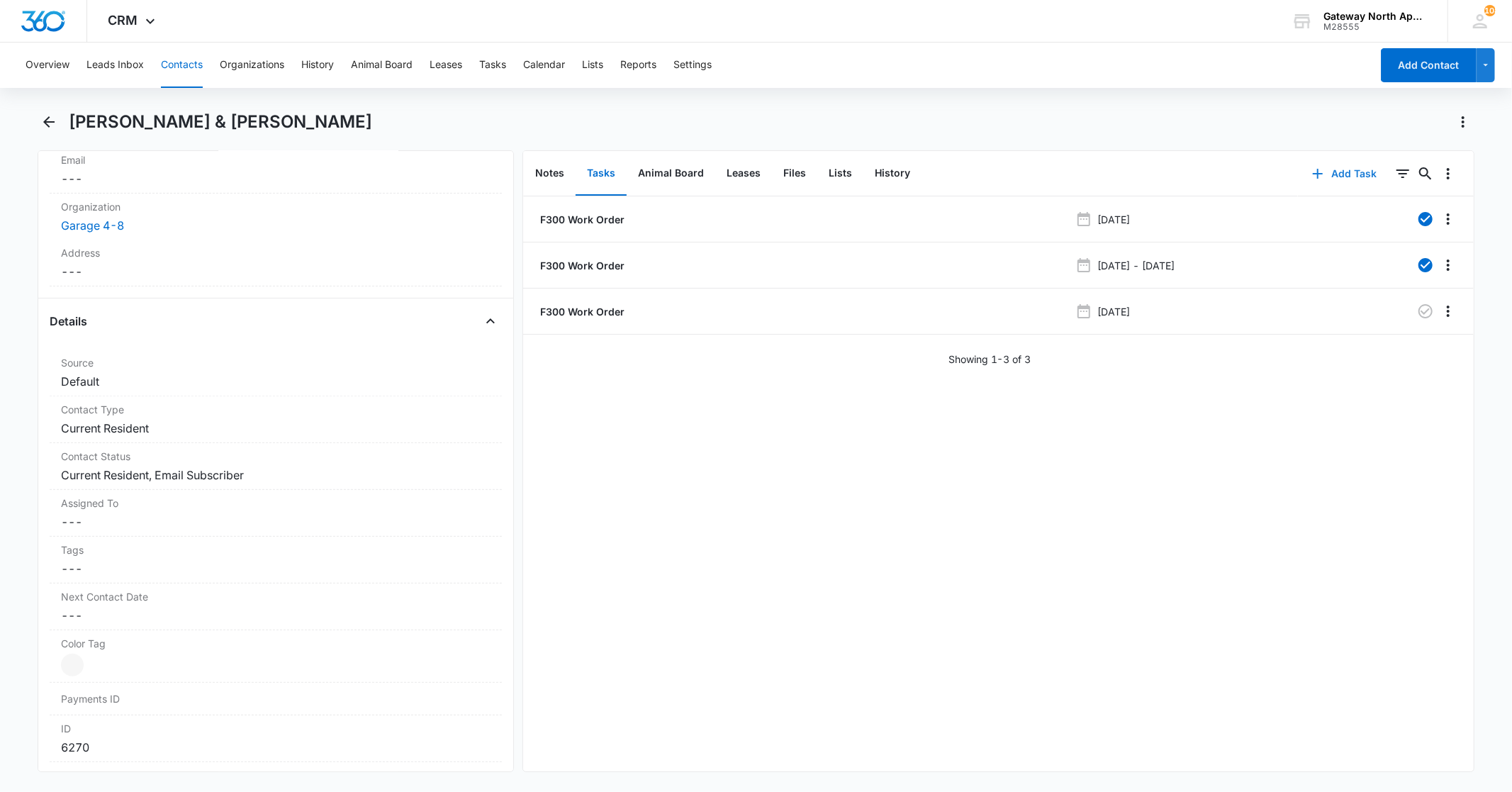
scroll to position [0, 0]
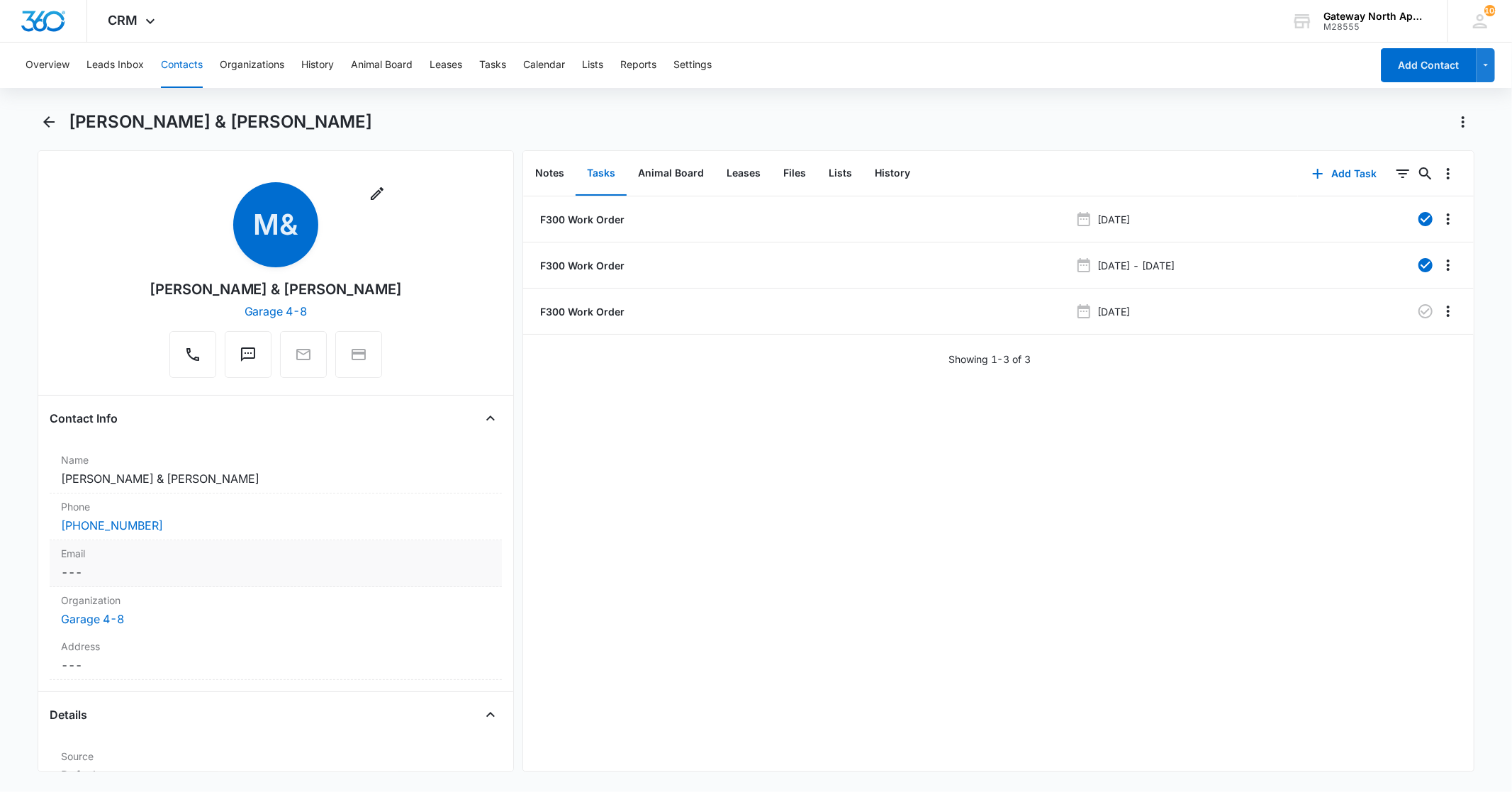
click at [145, 560] on label "Email" at bounding box center [276, 553] width 429 height 15
click at [133, 586] on input "Email" at bounding box center [276, 583] width 434 height 34
click at [76, 581] on input "Email" at bounding box center [276, 583] width 434 height 34
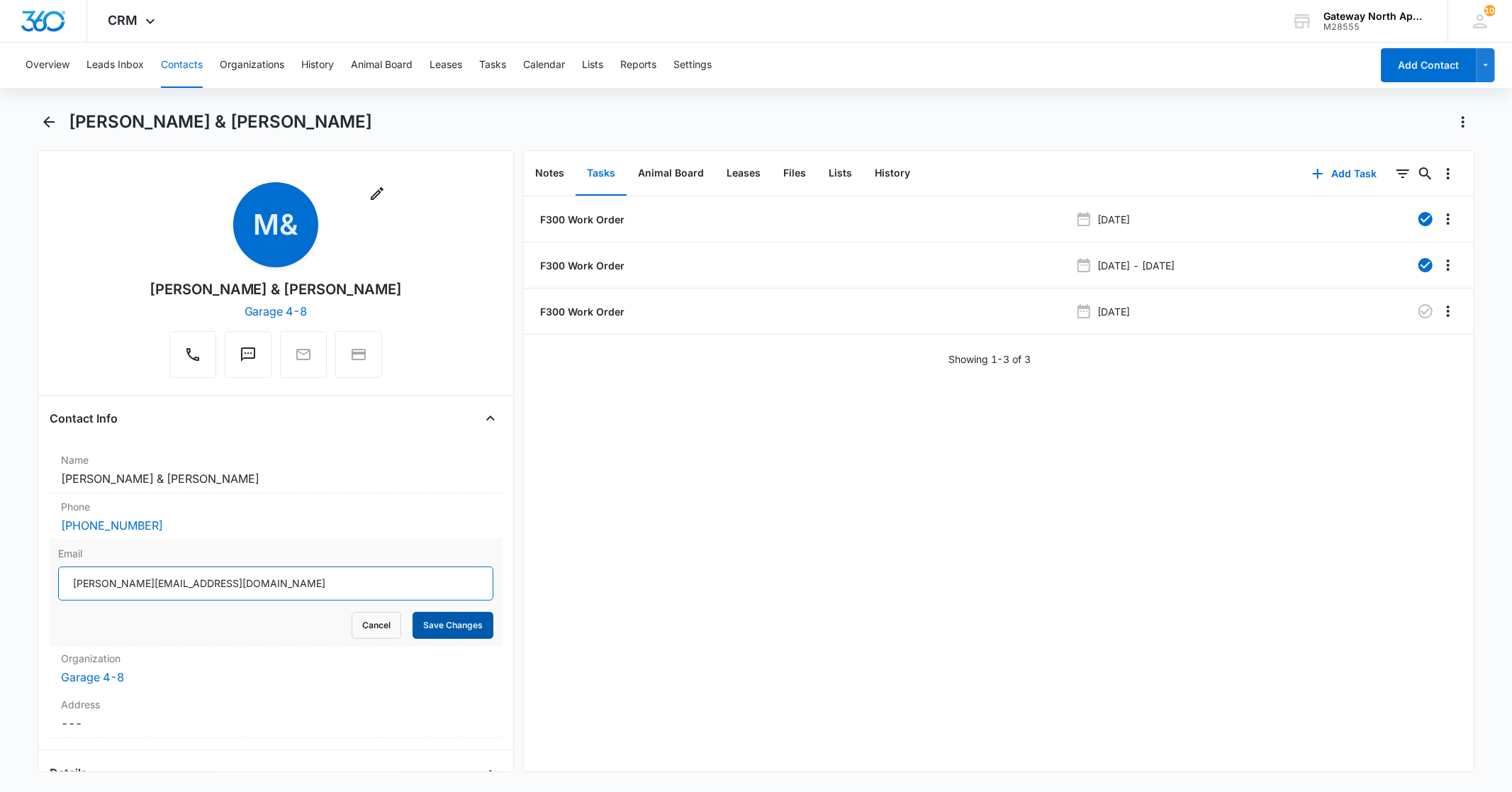
type input "[PERSON_NAME][EMAIL_ADDRESS][DOMAIN_NAME]"
click at [423, 621] on button "Save Changes" at bounding box center [453, 625] width 81 height 27
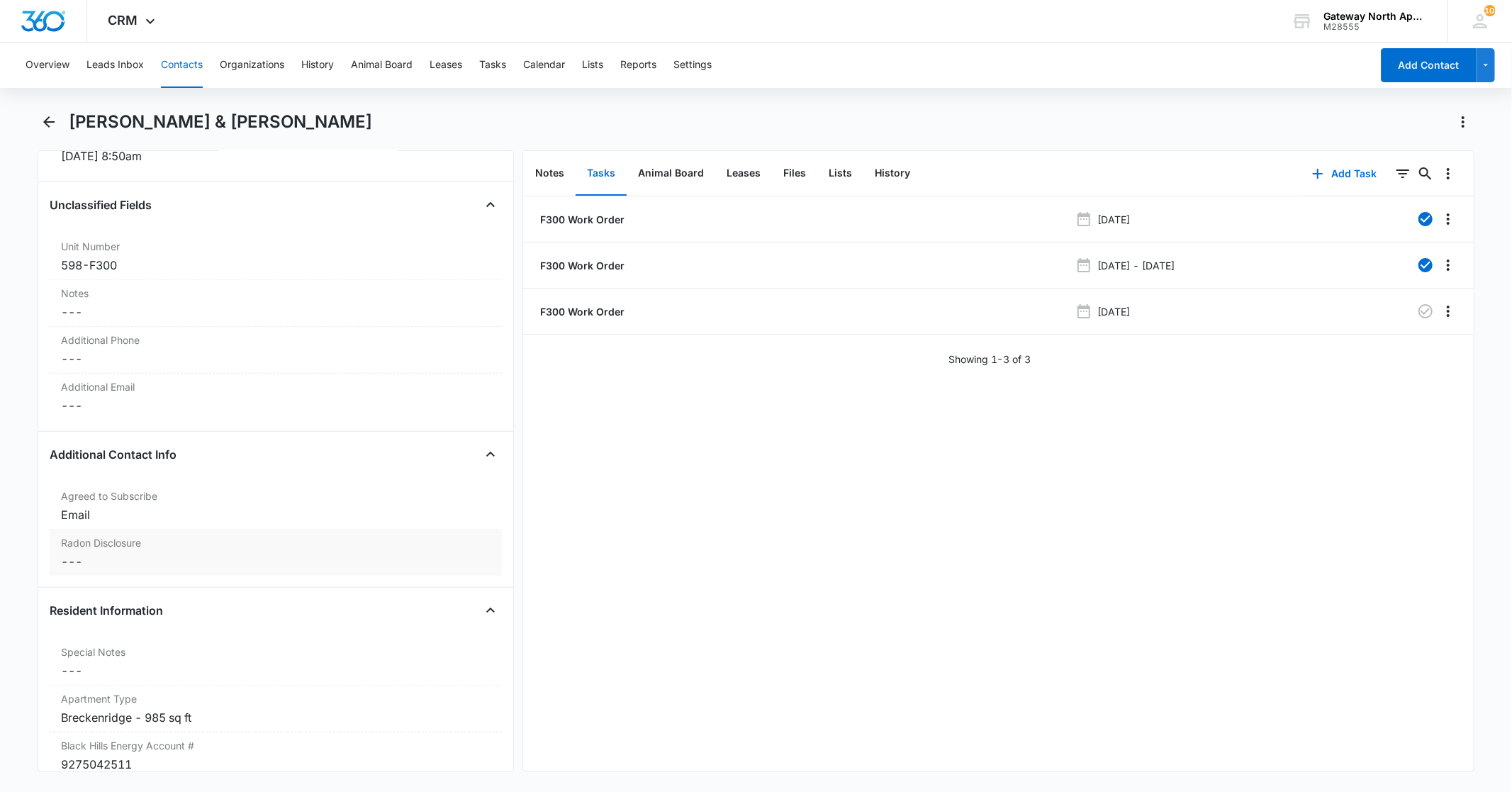
scroll to position [1024, 0]
click at [175, 554] on label "Radon Disclosure" at bounding box center [276, 550] width 429 height 15
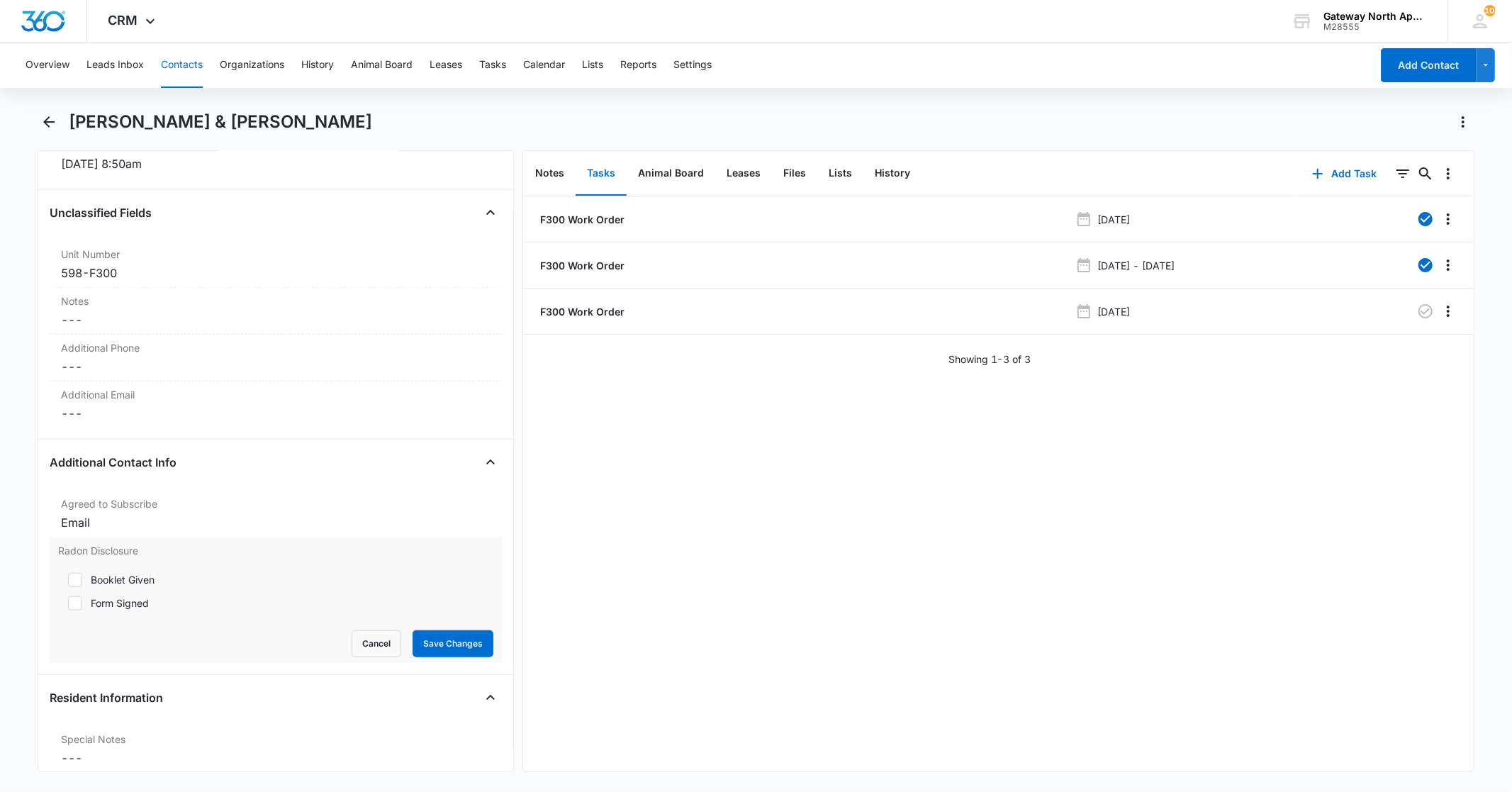
click at [119, 582] on div "Booklet Given" at bounding box center [123, 579] width 63 height 15
click at [68, 582] on input "Booklet Given" at bounding box center [63, 580] width 10 height 10
checkbox input "true"
click at [116, 607] on div "Form Signed" at bounding box center [120, 602] width 58 height 15
click at [68, 607] on input "Form Signed" at bounding box center [63, 603] width 10 height 10
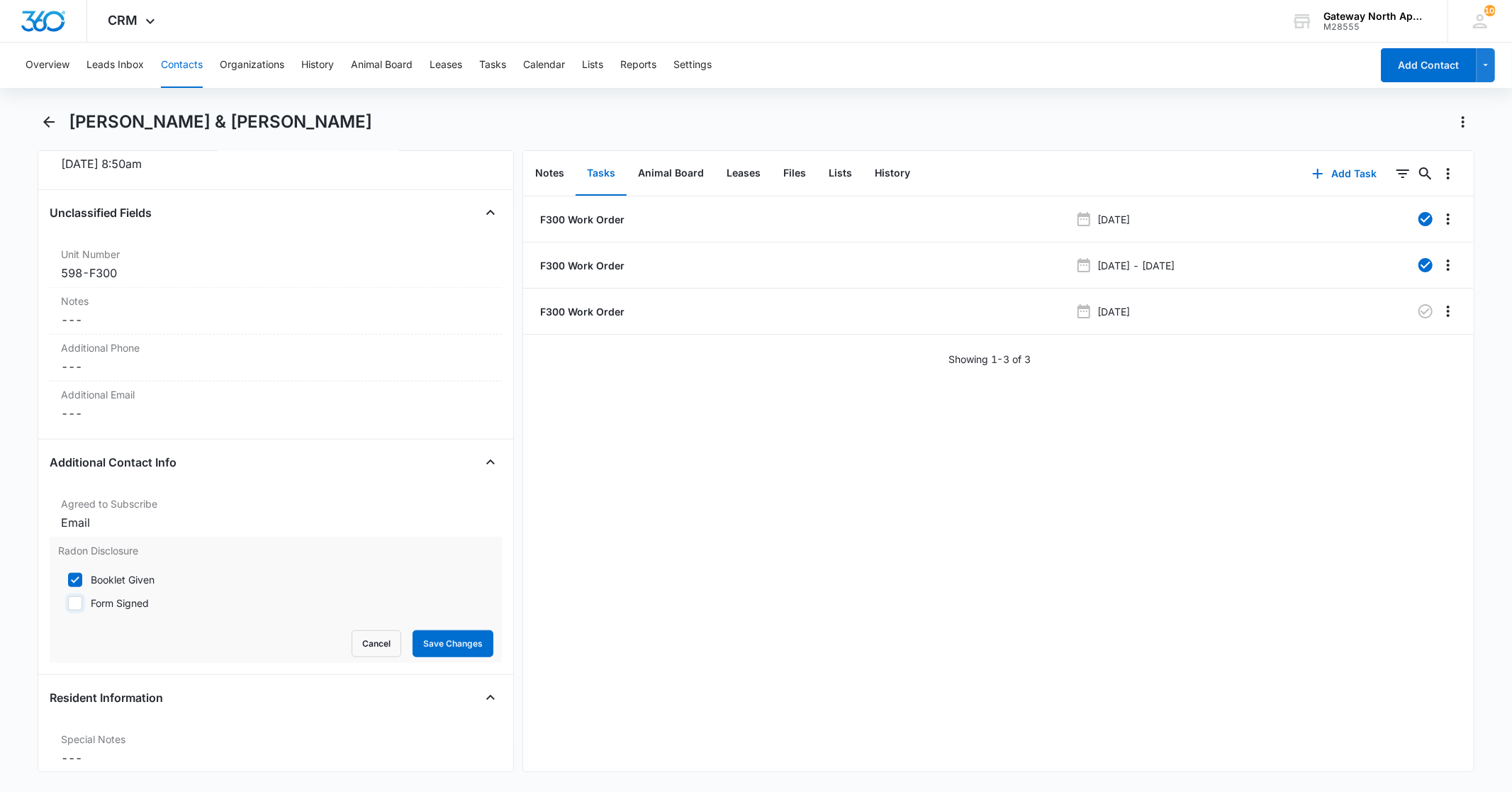
checkbox input "true"
click at [432, 642] on button "Save Changes" at bounding box center [453, 643] width 81 height 27
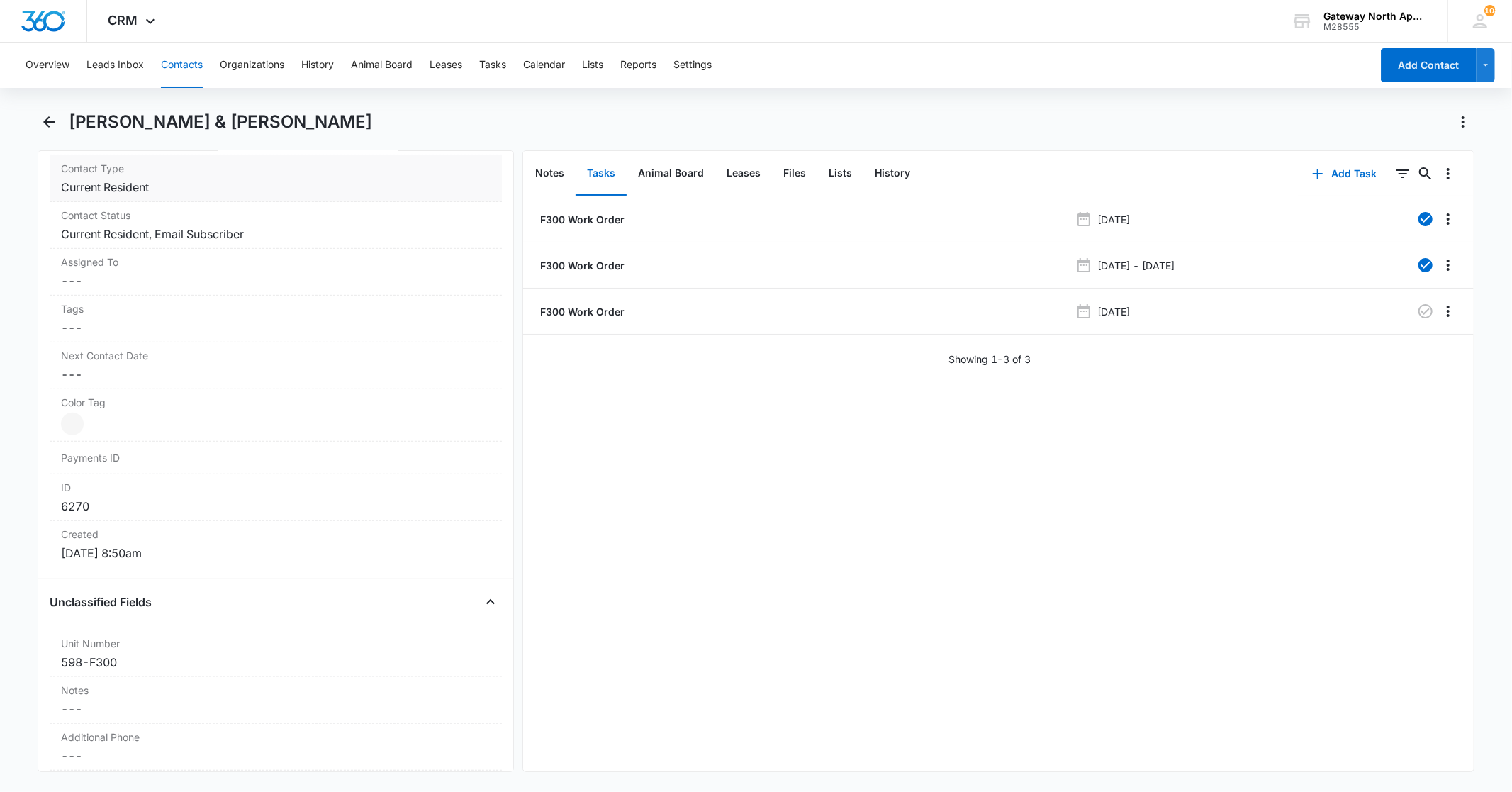
scroll to position [630, 0]
click at [54, 126] on icon "Back" at bounding box center [49, 122] width 17 height 17
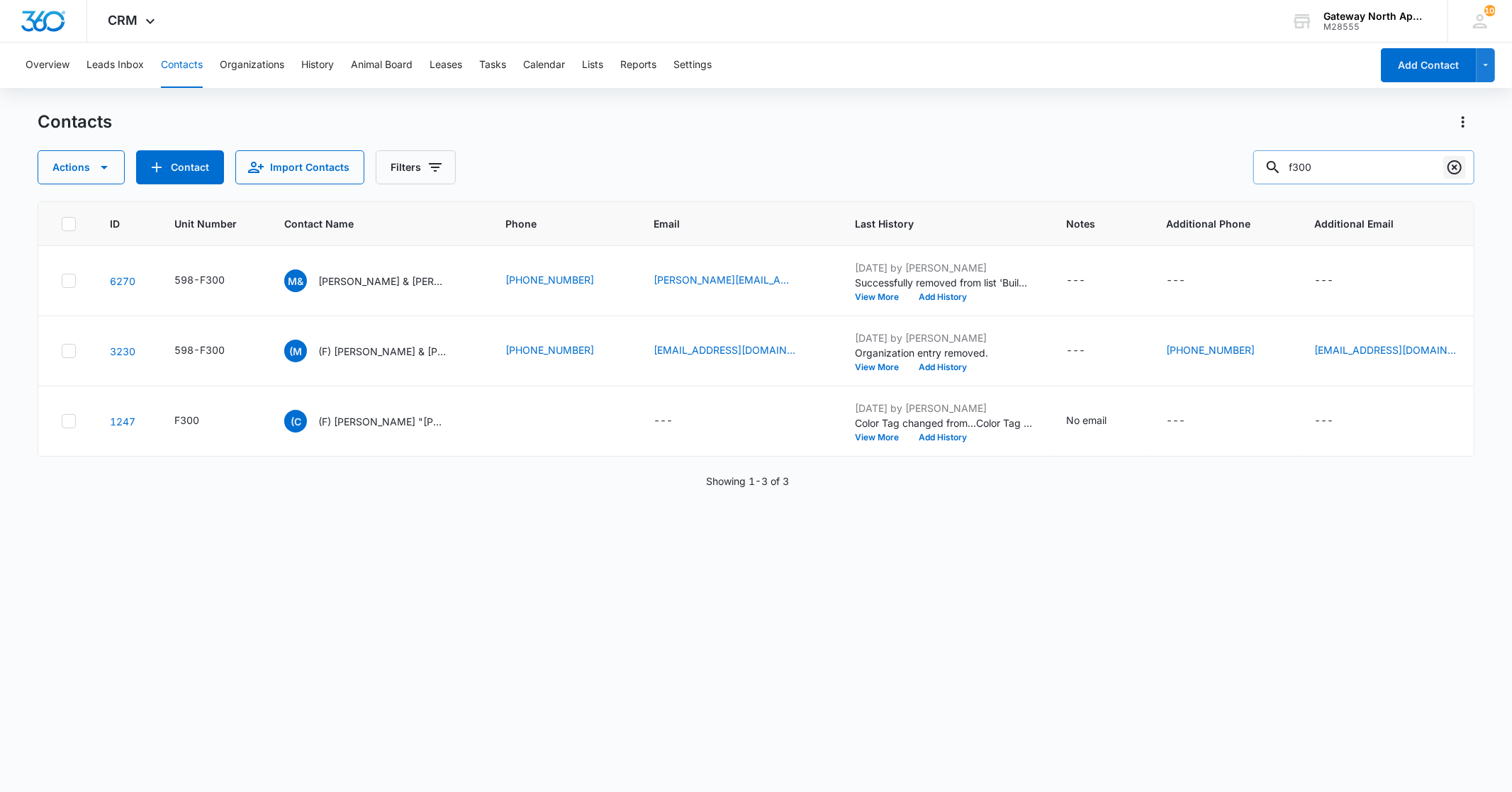
click at [1456, 172] on icon "Clear" at bounding box center [1455, 167] width 17 height 17
